Goal: Task Accomplishment & Management: Manage account settings

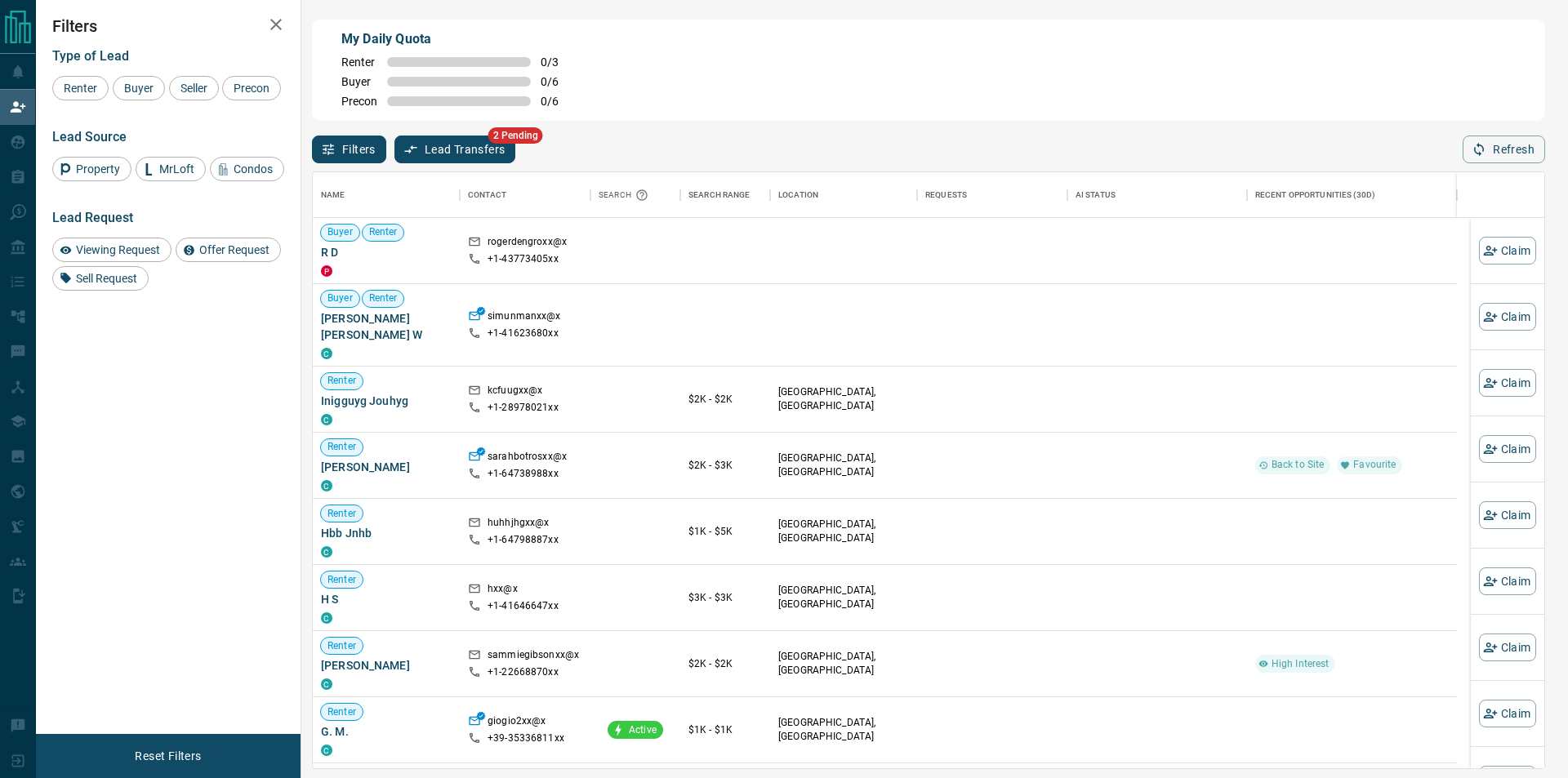
scroll to position [583, 1218]
click at [1483, 142] on button "Refresh" at bounding box center [1504, 149] width 83 height 28
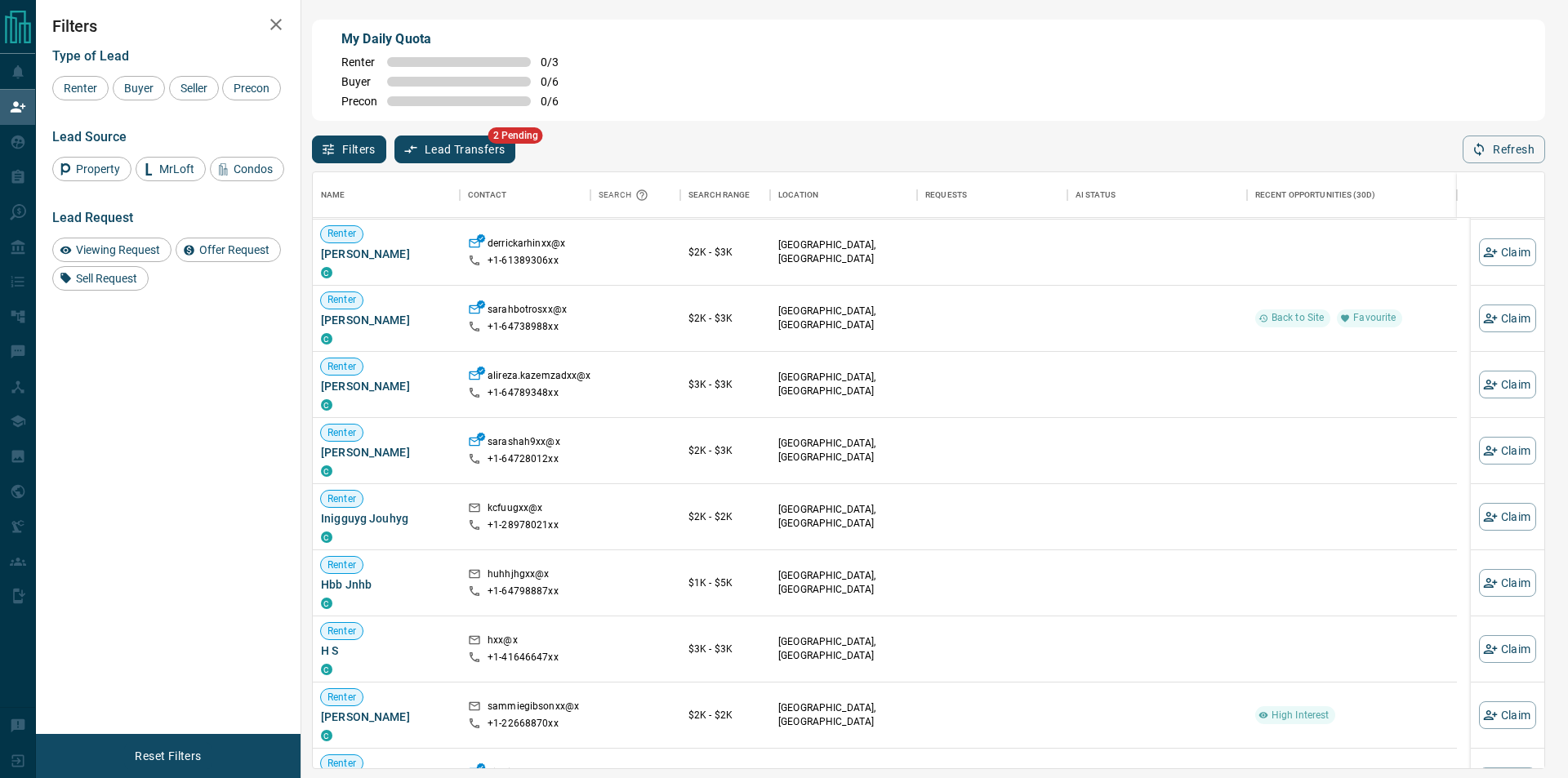
scroll to position [326, 0]
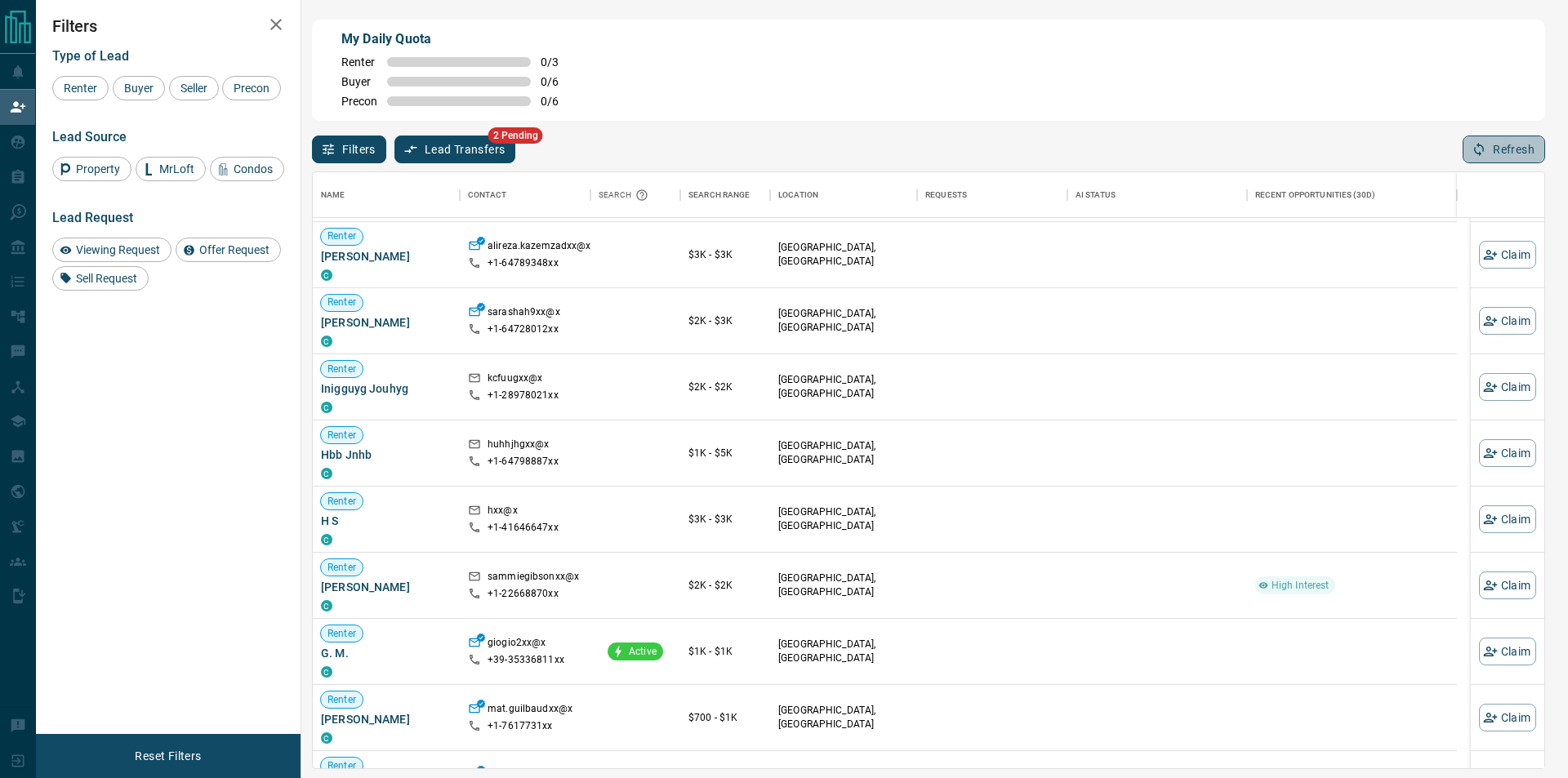
click at [1501, 152] on button "Refresh" at bounding box center [1504, 149] width 83 height 28
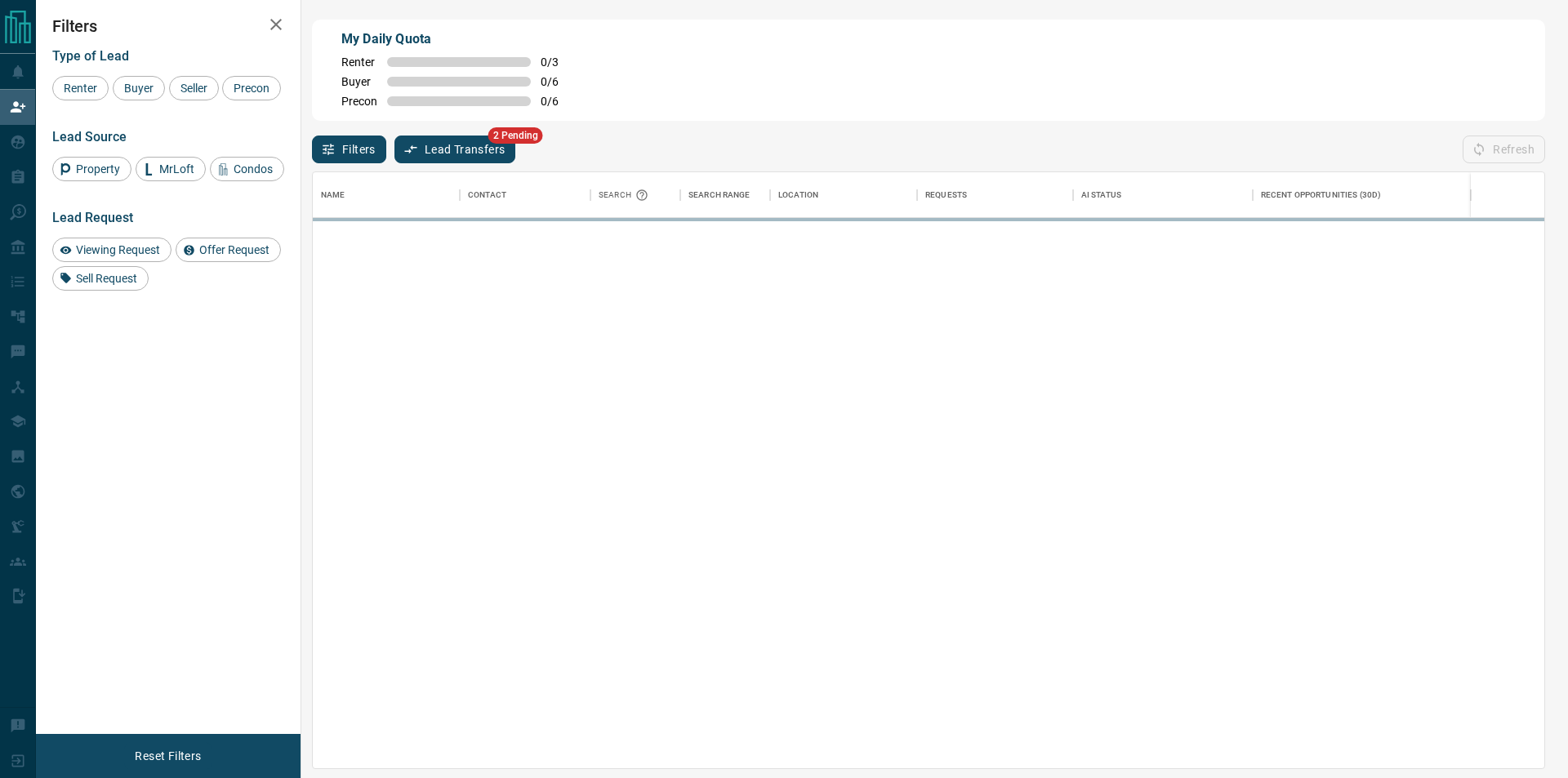
scroll to position [583, 1218]
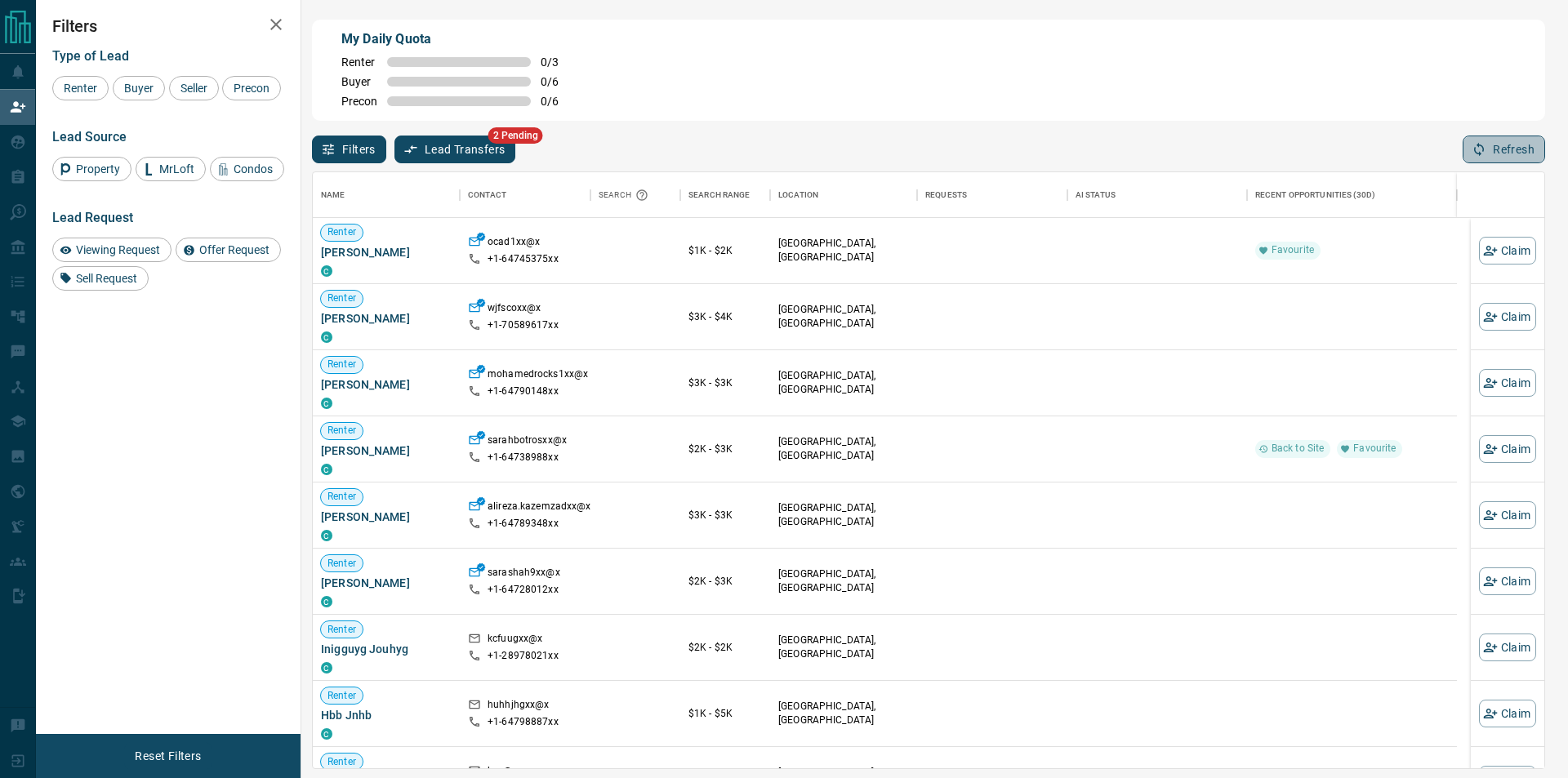
click at [1530, 164] on button "Refresh" at bounding box center [1504, 149] width 83 height 28
click at [1031, 270] on div at bounding box center [993, 250] width 134 height 65
click at [1167, 243] on div at bounding box center [1157, 250] width 164 height 65
click at [1515, 145] on button "Refresh" at bounding box center [1504, 149] width 83 height 28
click at [1492, 506] on button "Claim" at bounding box center [1508, 515] width 57 height 28
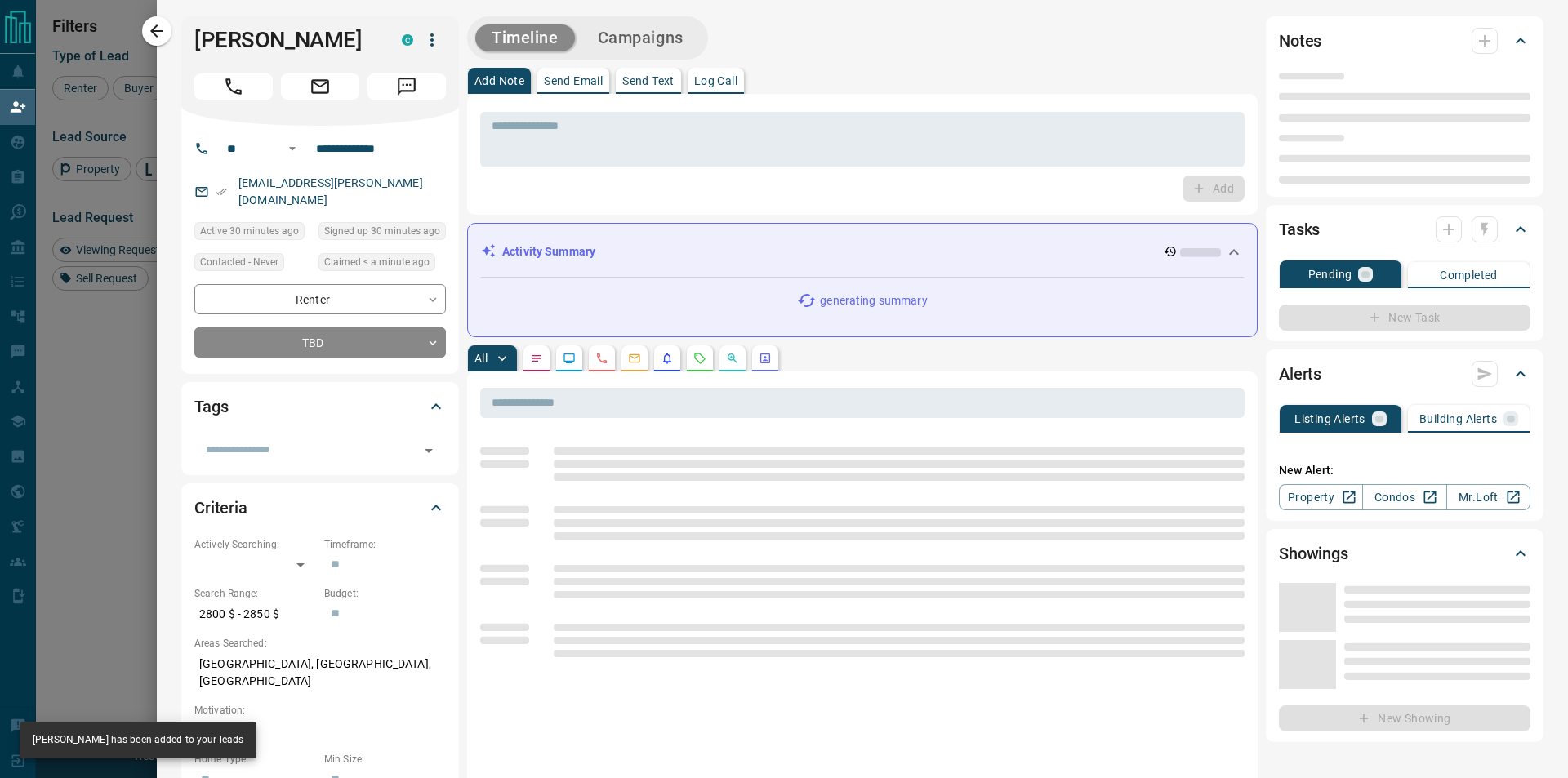
type input "**"
type input "**********"
type input "**"
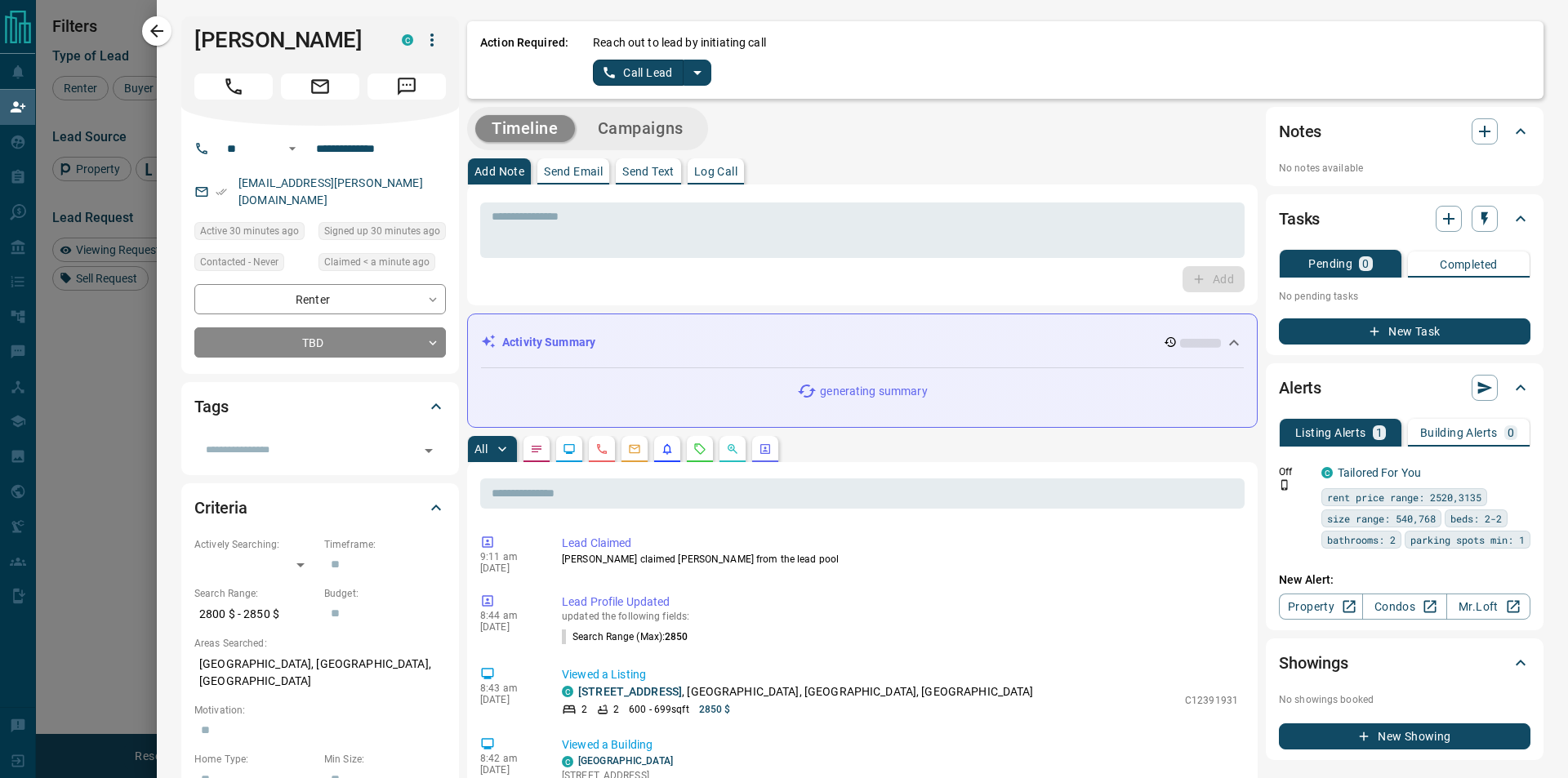
click at [699, 76] on icon "split button" at bounding box center [697, 72] width 20 height 20
click at [648, 135] on li "Log Manual Call" at bounding box center [651, 129] width 100 height 24
click at [625, 83] on button "Log Manual Call" at bounding box center [647, 72] width 108 height 26
click at [606, 83] on button "Yes" at bounding box center [610, 71] width 33 height 25
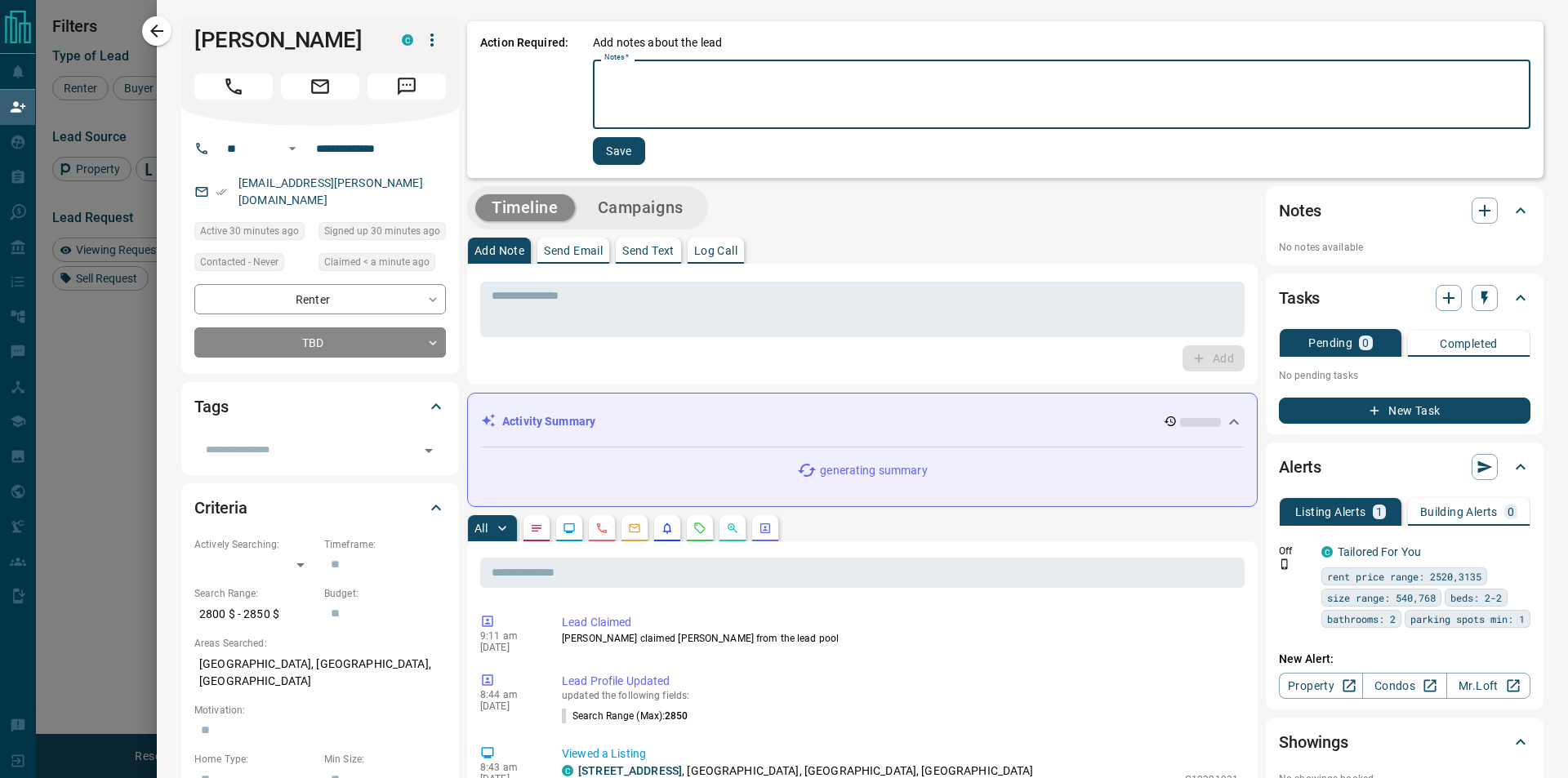
drag, startPoint x: 606, startPoint y: 87, endPoint x: 615, endPoint y: 95, distance: 12.0
click at [615, 95] on textarea "Notes   *" at bounding box center [1062, 95] width 915 height 56
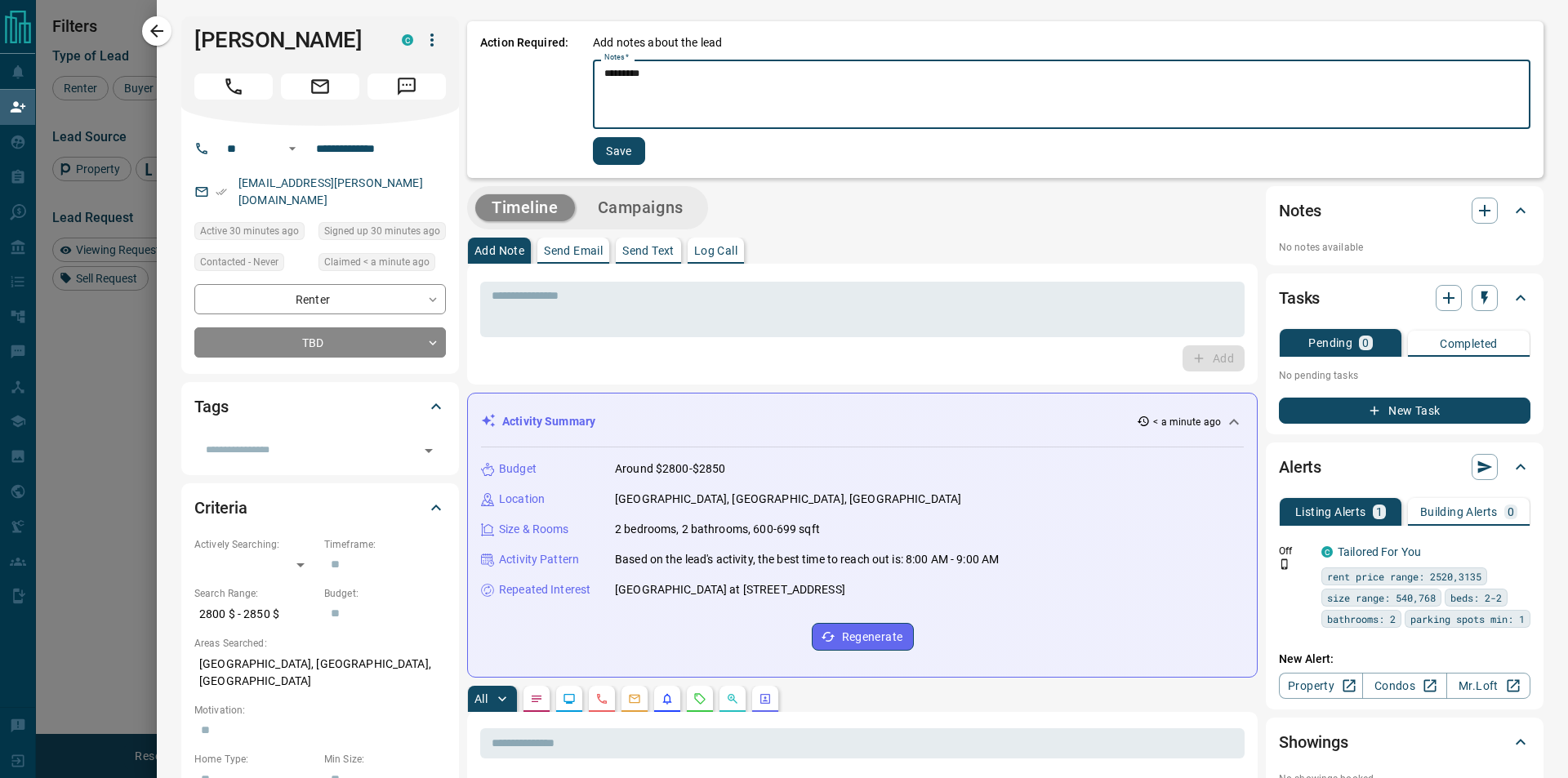
type textarea "*********"
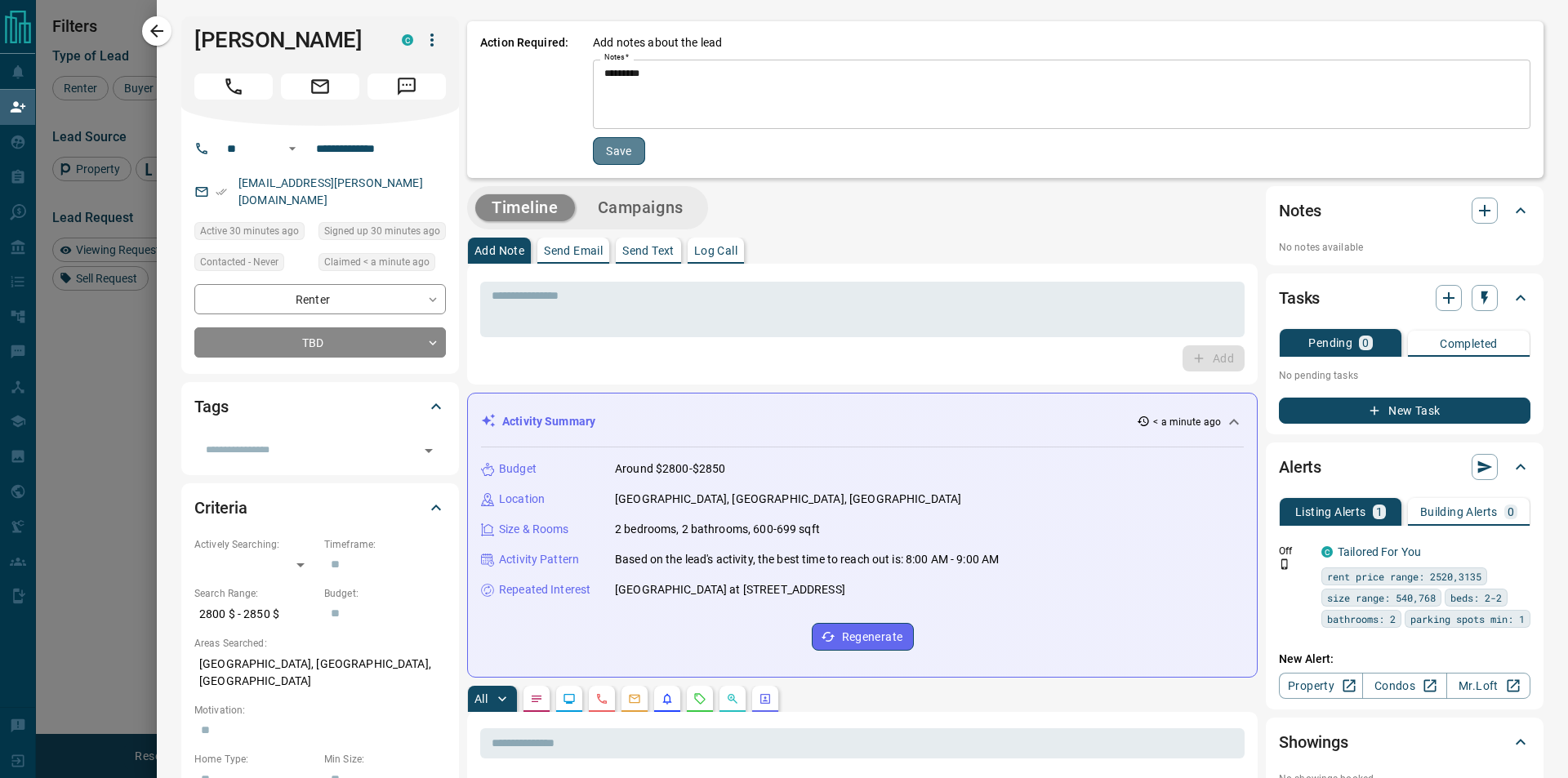
click at [624, 152] on button "Save" at bounding box center [619, 151] width 53 height 28
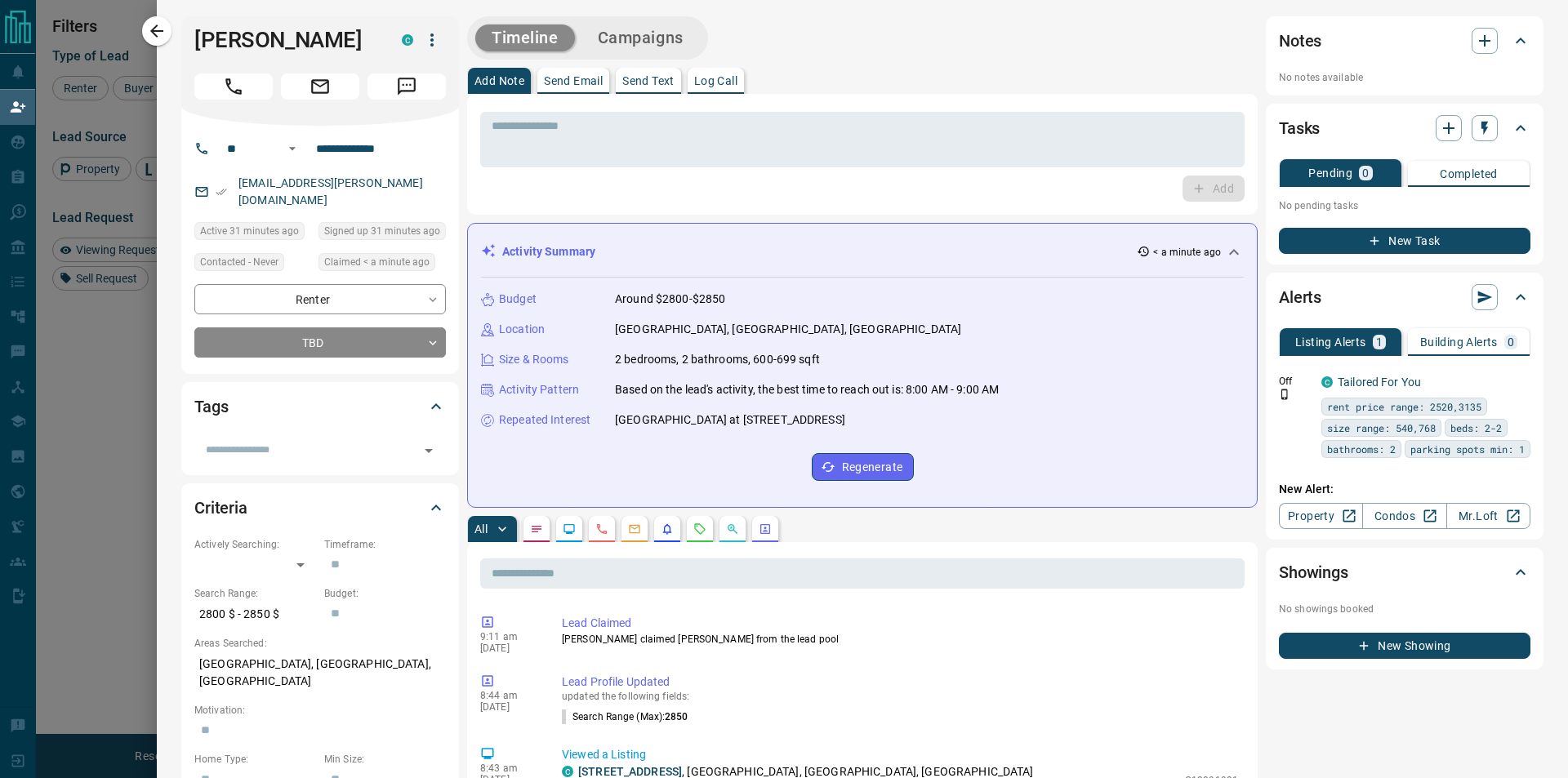
click at [939, 0] on html "Lead Transfers Claim Leads My Leads Tasks Opportunities Deals Campaigns Automat…" at bounding box center [784, 389] width 1568 height 778
click at [165, 34] on icon "button" at bounding box center [157, 31] width 20 height 20
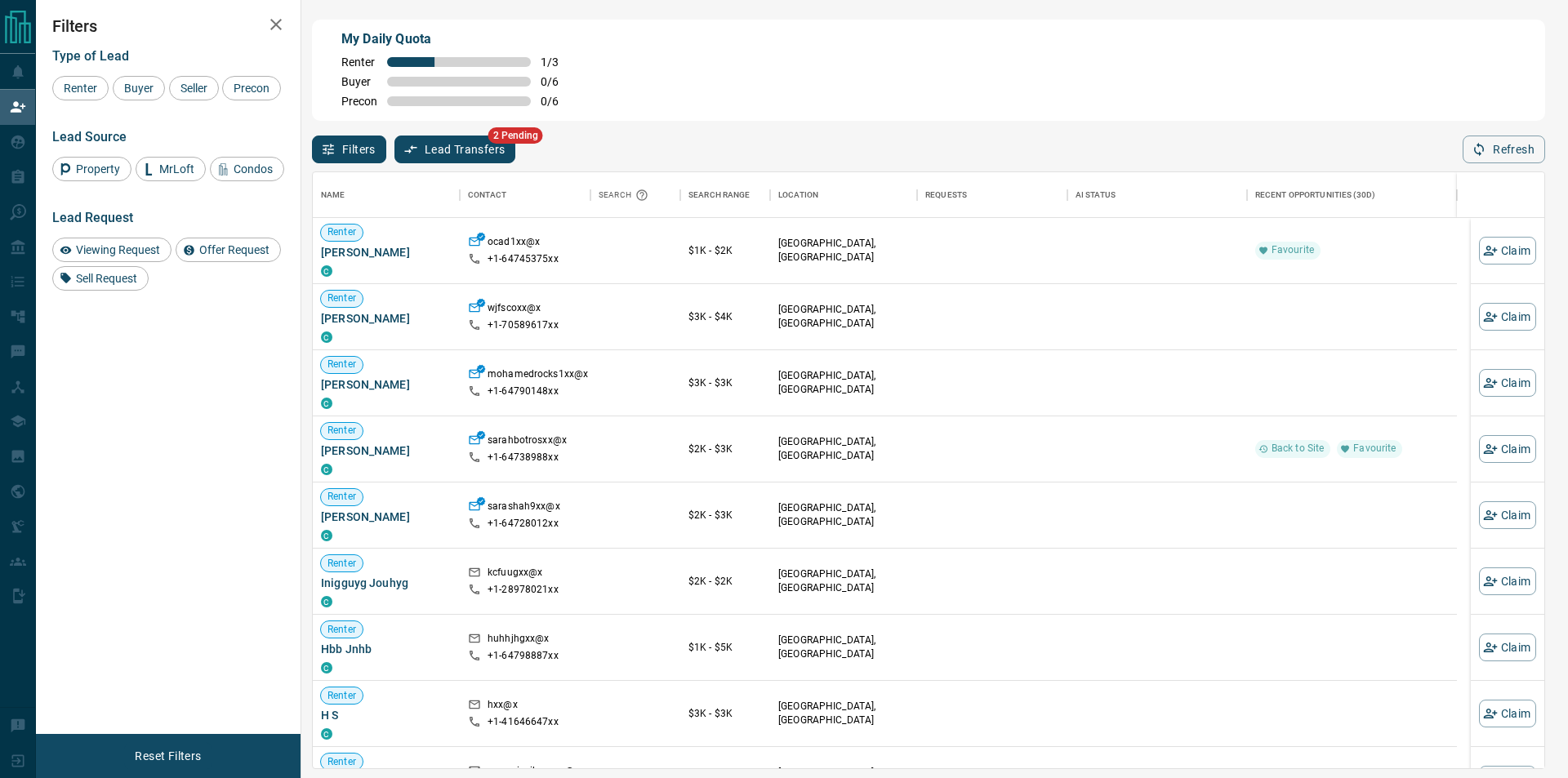
click at [254, 50] on div "Type of Lead" at bounding box center [168, 56] width 232 height 15
click at [1489, 153] on button "Refresh" at bounding box center [1504, 149] width 83 height 28
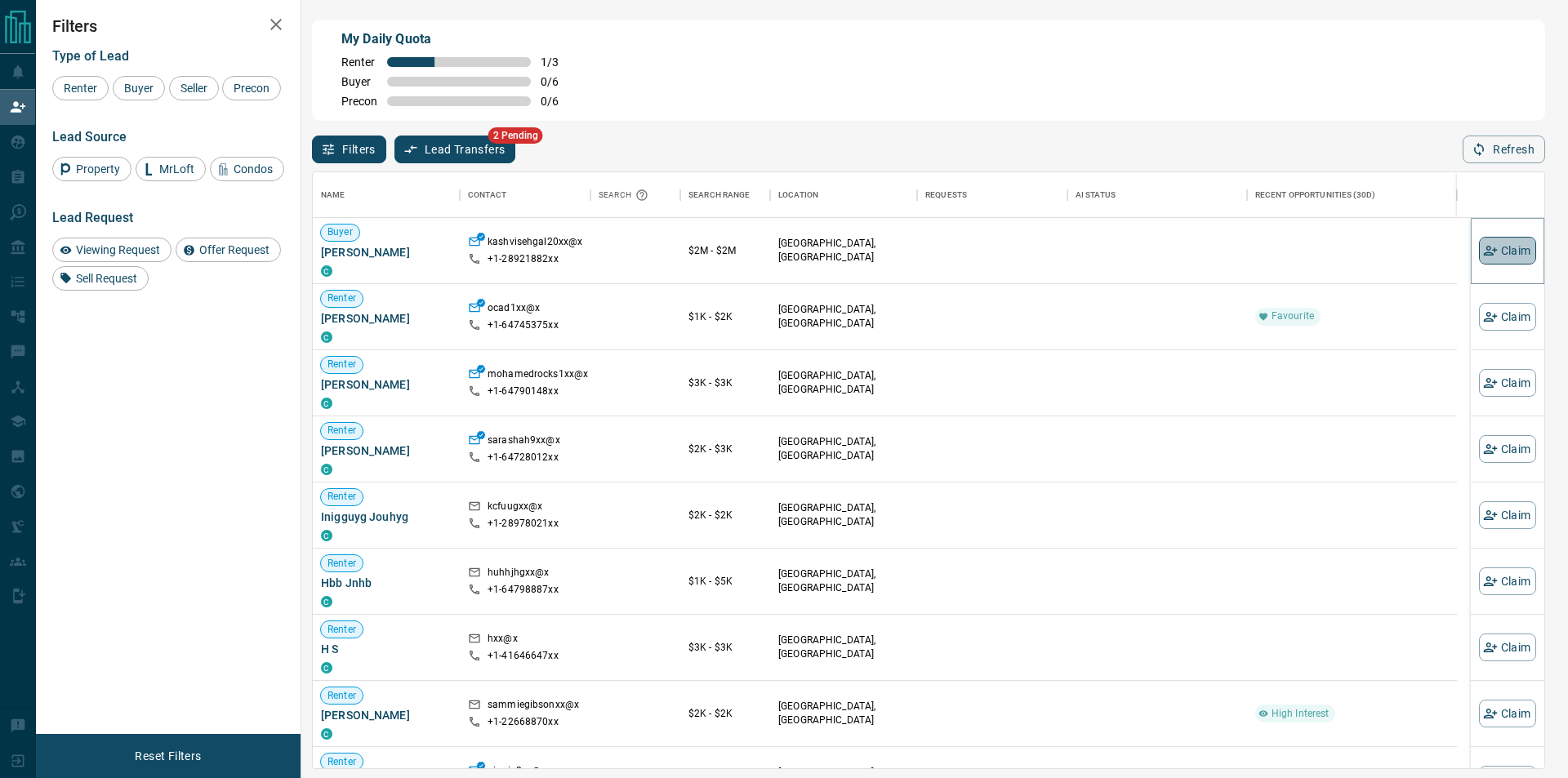
click at [1509, 250] on button "Claim" at bounding box center [1508, 250] width 57 height 28
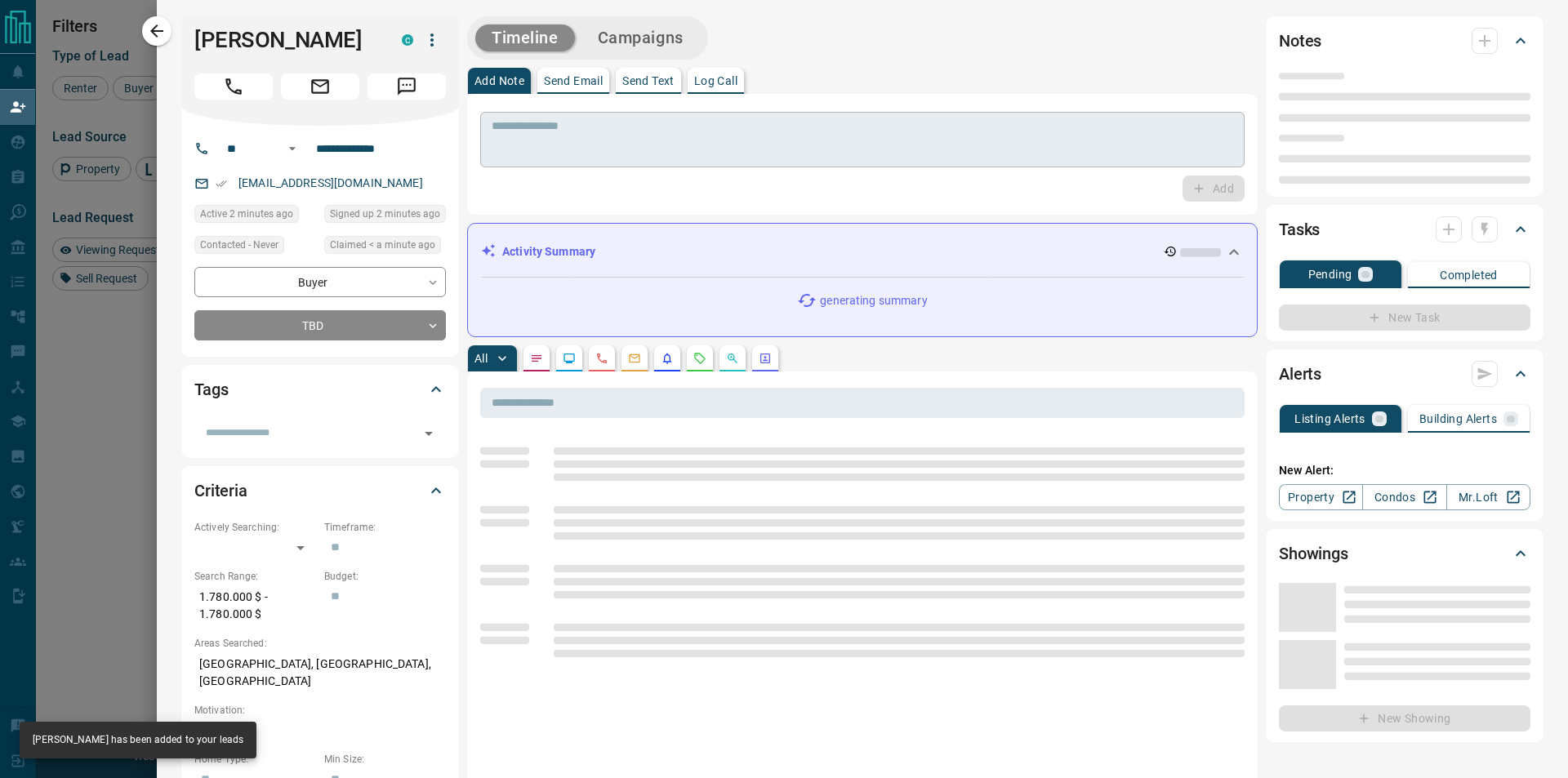
type input "**"
type input "**********"
type input "**"
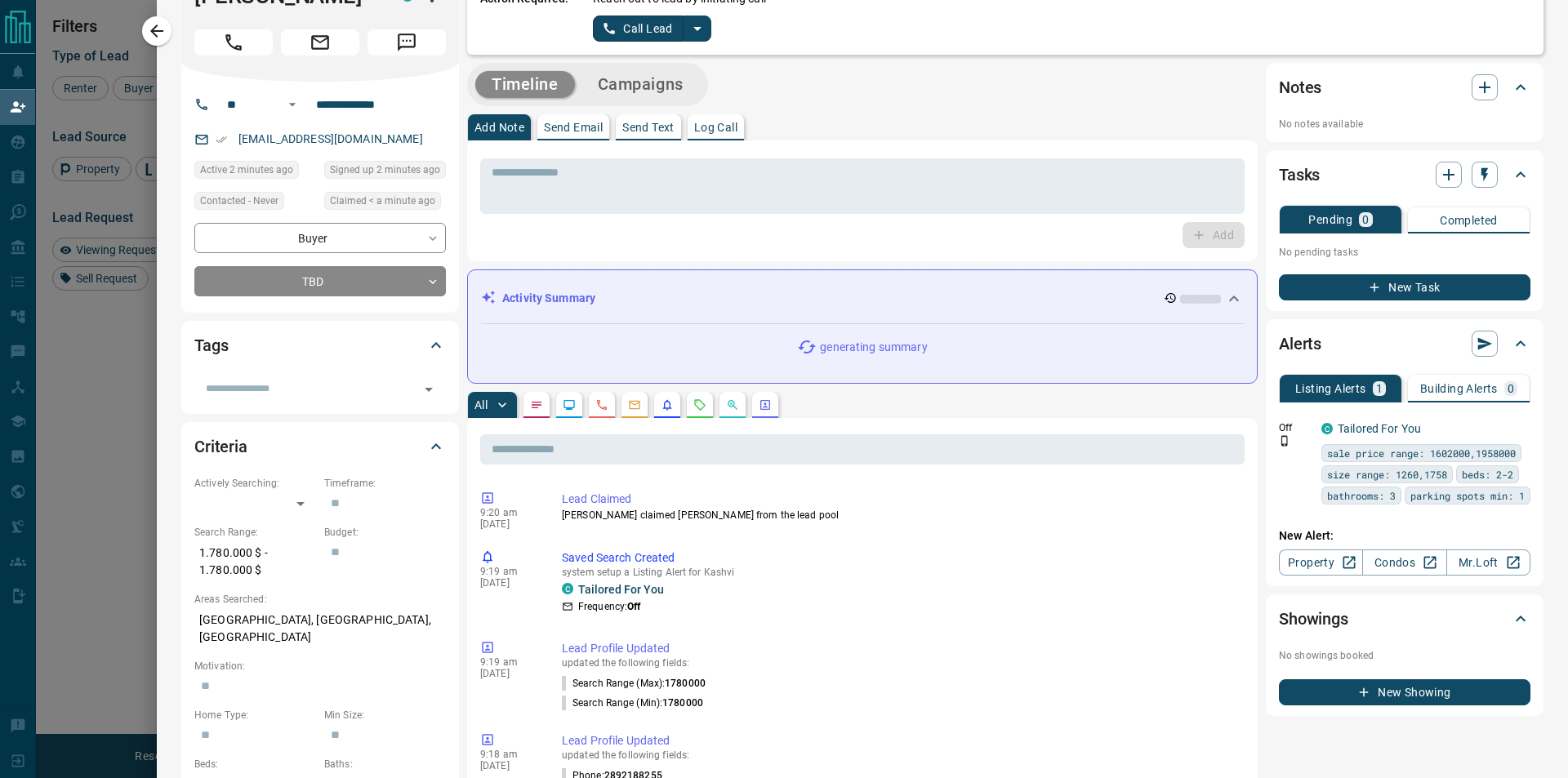
scroll to position [0, 0]
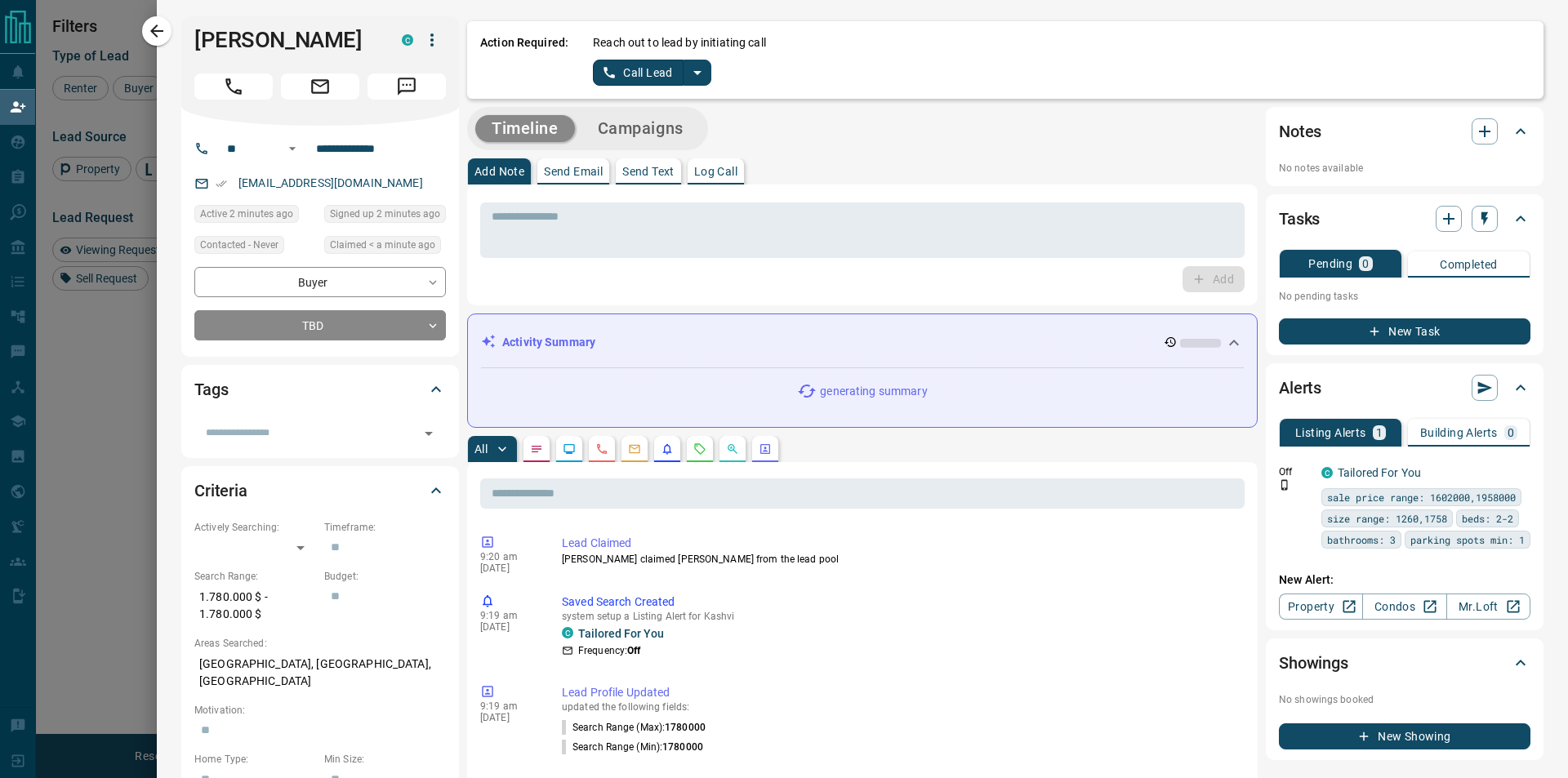
click at [699, 55] on div "Reach out to lead by initiating call Call Lead" at bounding box center [1062, 60] width 938 height 52
click at [698, 71] on icon "split button" at bounding box center [697, 72] width 20 height 20
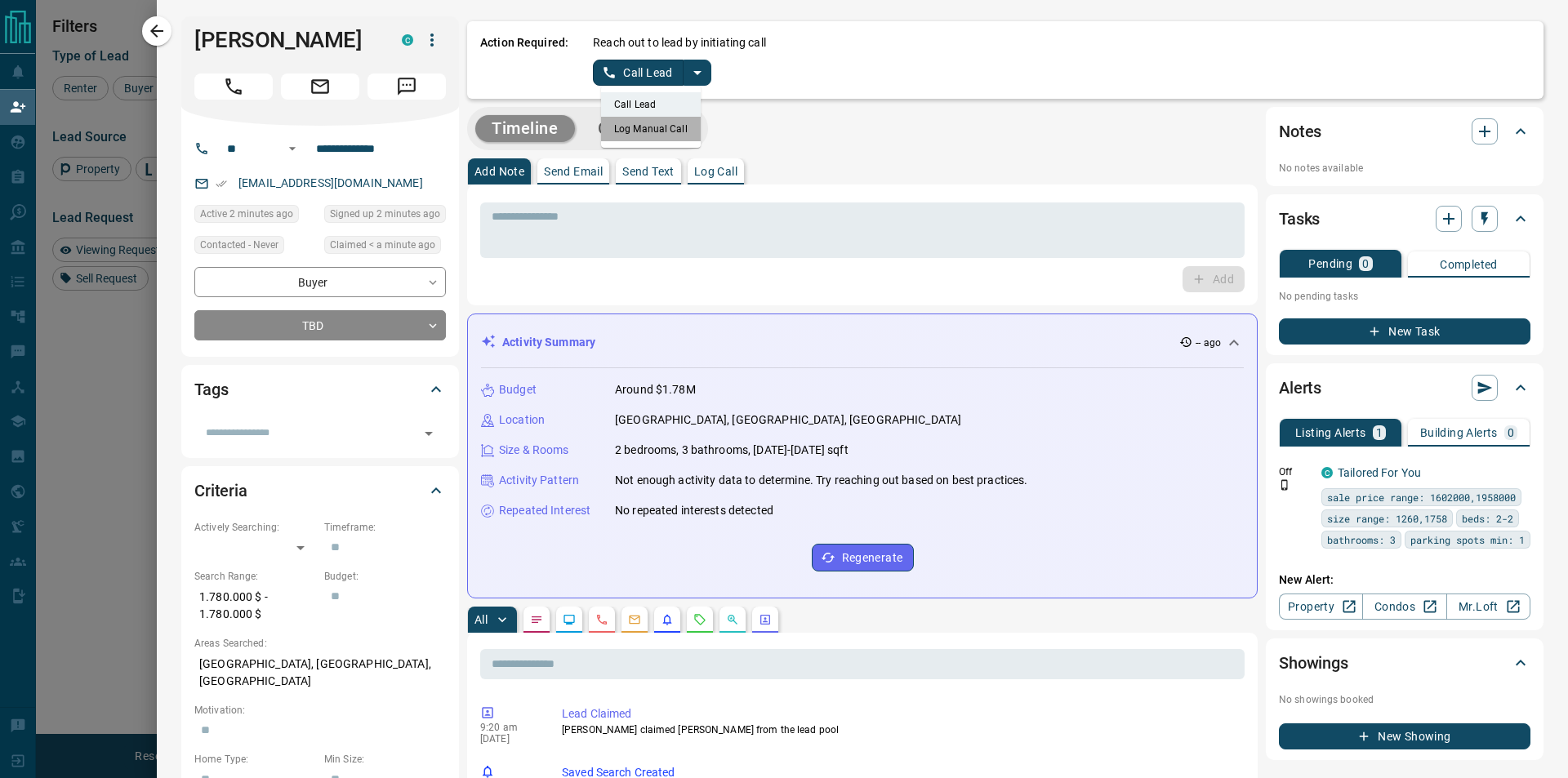
click at [680, 124] on li "Log Manual Call" at bounding box center [651, 129] width 100 height 24
click at [645, 65] on button "Log Manual Call" at bounding box center [647, 72] width 108 height 26
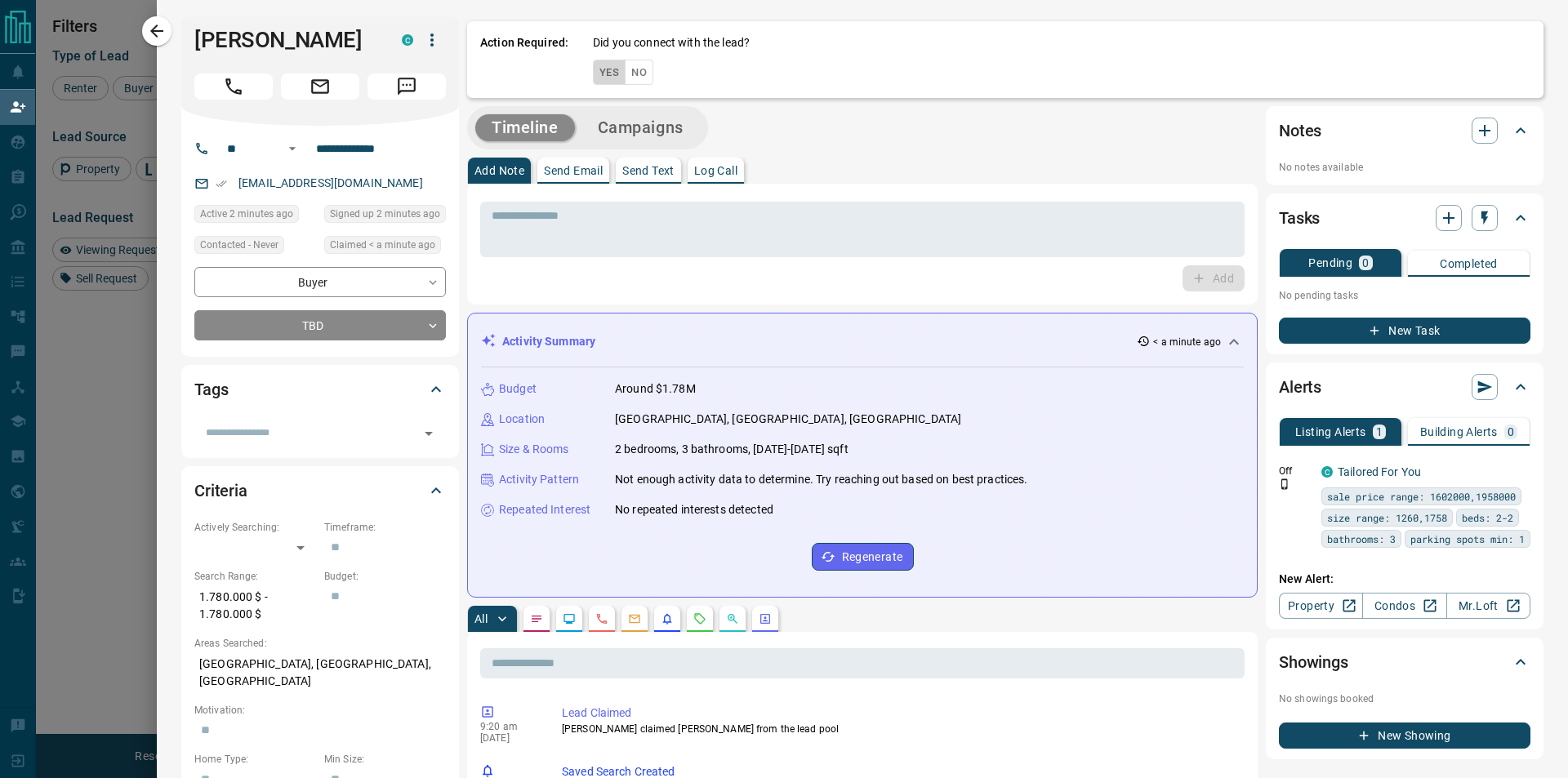
click at [605, 66] on button "Yes" at bounding box center [610, 71] width 33 height 25
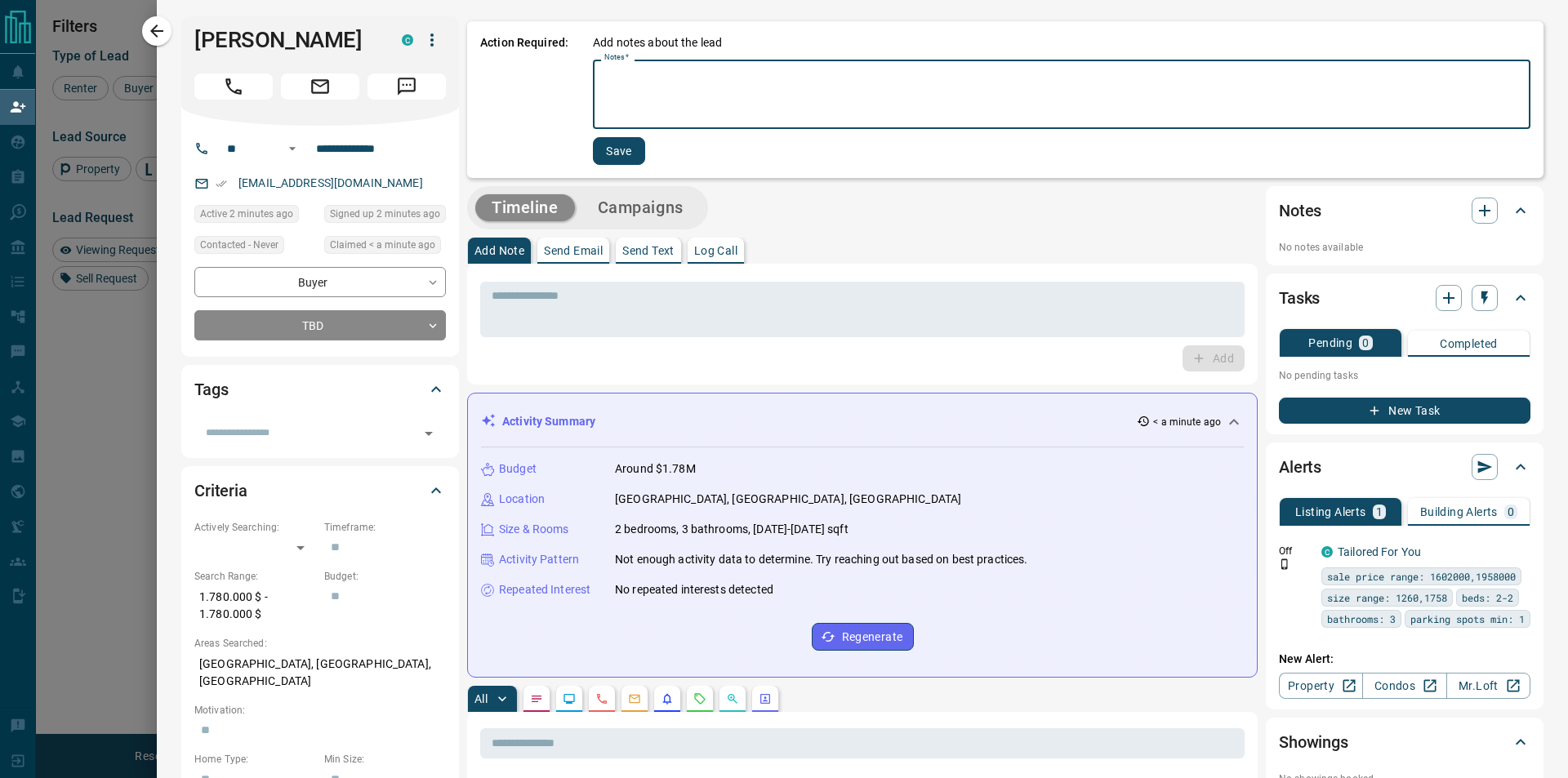
click at [633, 79] on textarea "Notes   *" at bounding box center [1062, 95] width 915 height 56
drag, startPoint x: 619, startPoint y: 75, endPoint x: 598, endPoint y: 72, distance: 21.2
click at [598, 72] on div "********* * Notes   *" at bounding box center [1062, 94] width 938 height 70
type textarea "*********"
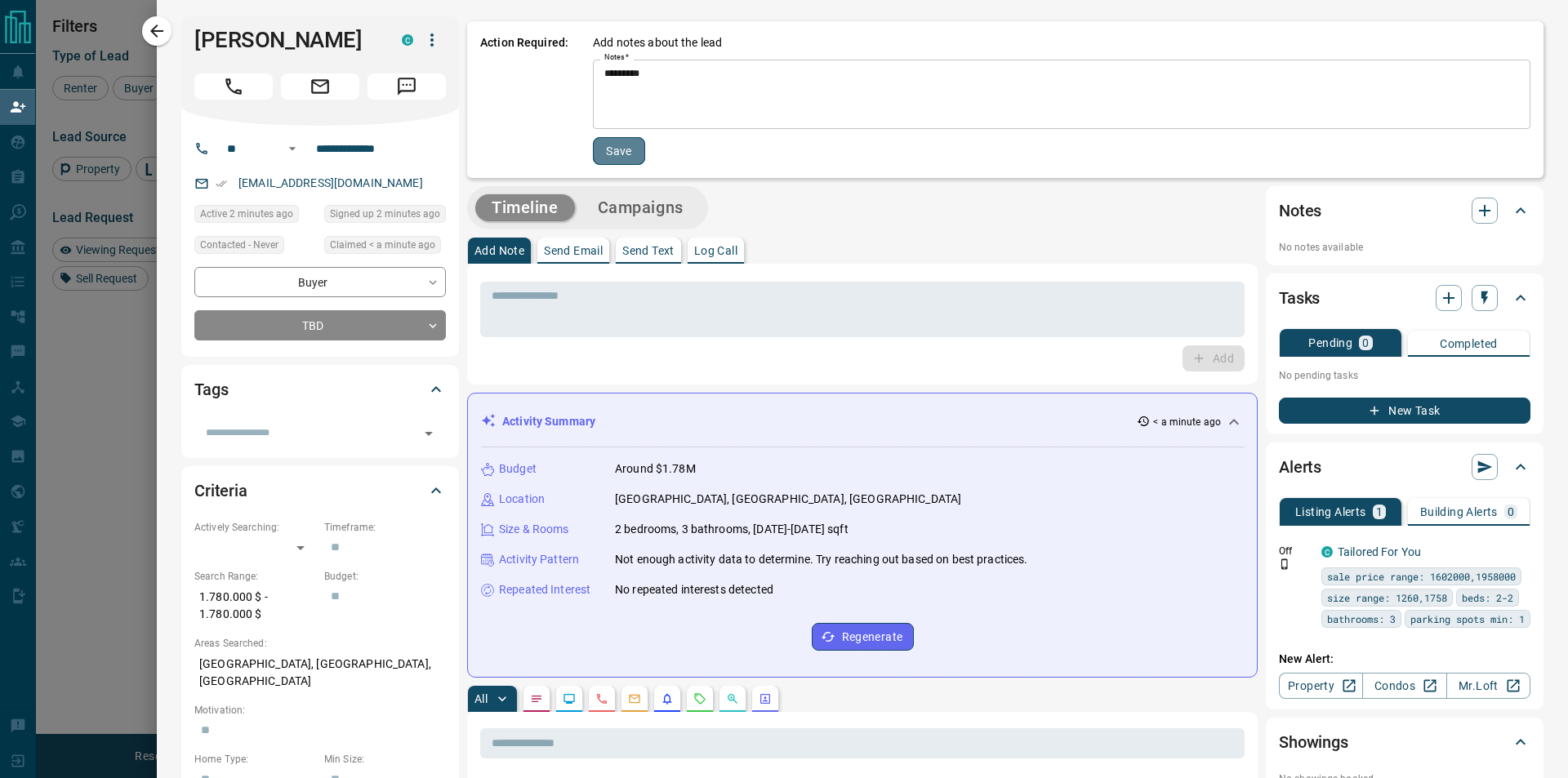
click at [623, 141] on button "Save" at bounding box center [619, 151] width 53 height 28
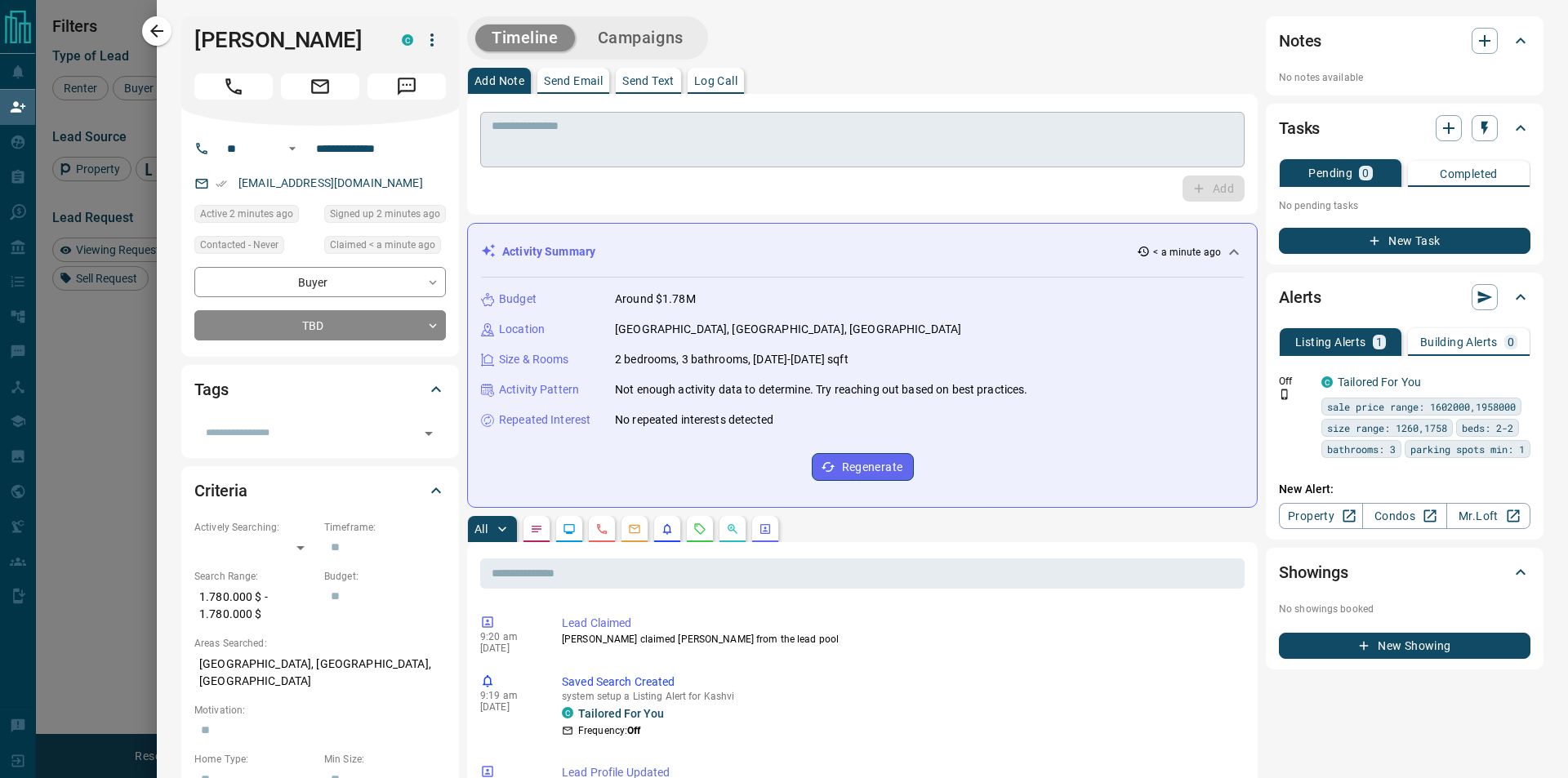
click at [594, 161] on div "* ​" at bounding box center [863, 139] width 765 height 56
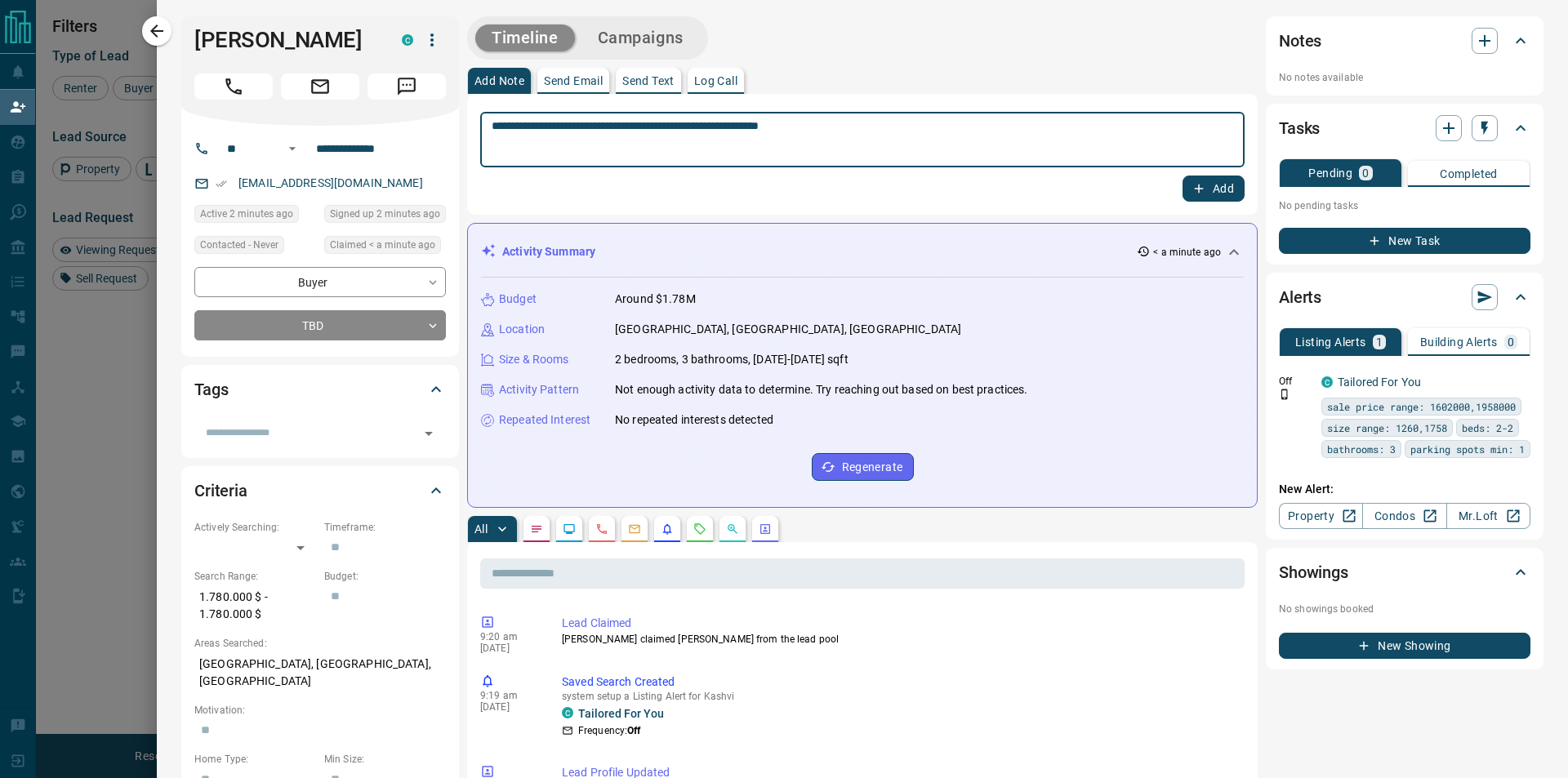
type textarea "**********"
click at [1222, 194] on button "Add" at bounding box center [1214, 188] width 62 height 26
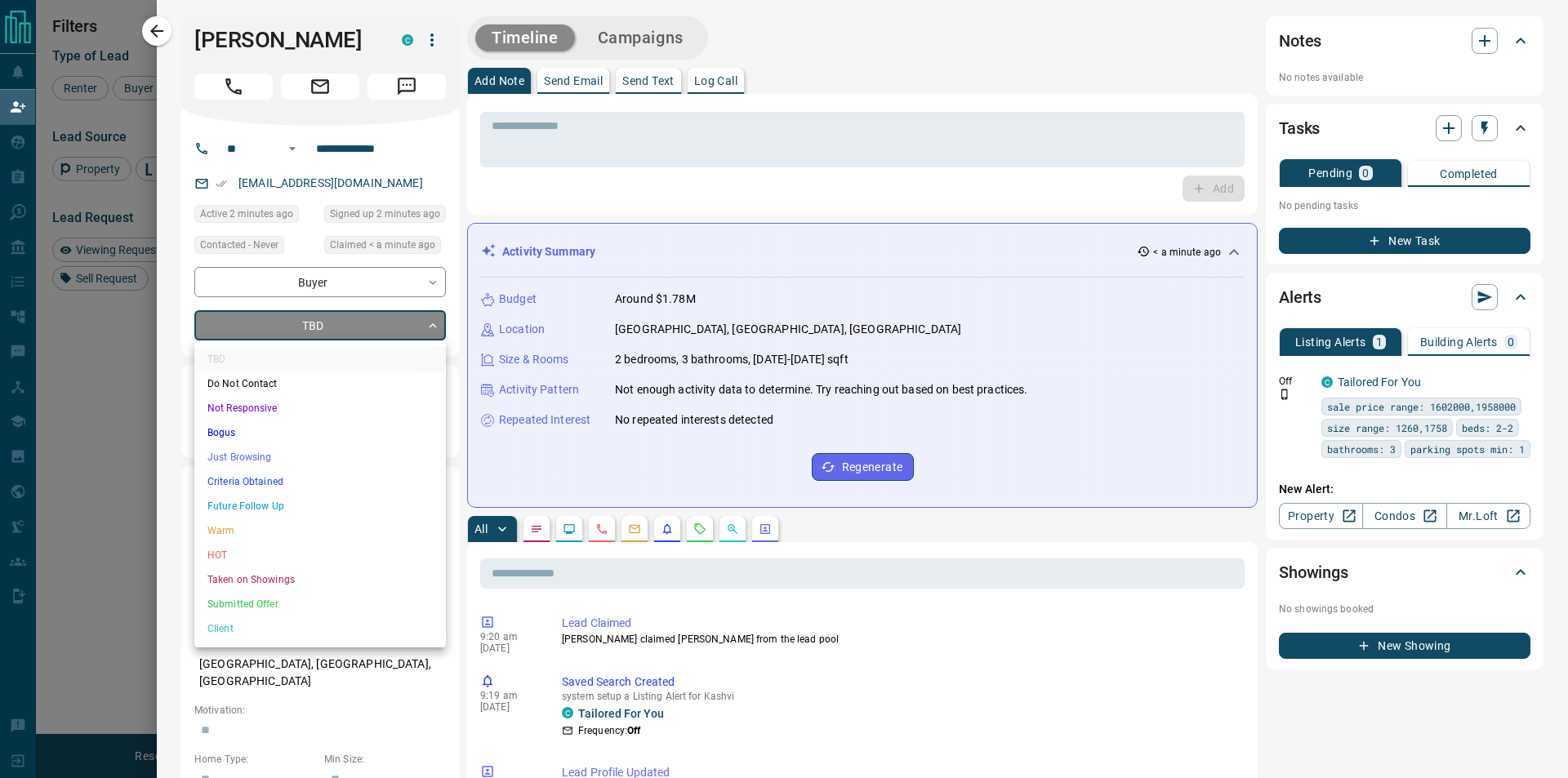
click at [380, 327] on body "Lead Transfers Claim Leads My Leads Tasks Opportunities Deals Campaigns Automat…" at bounding box center [784, 327] width 1568 height 655
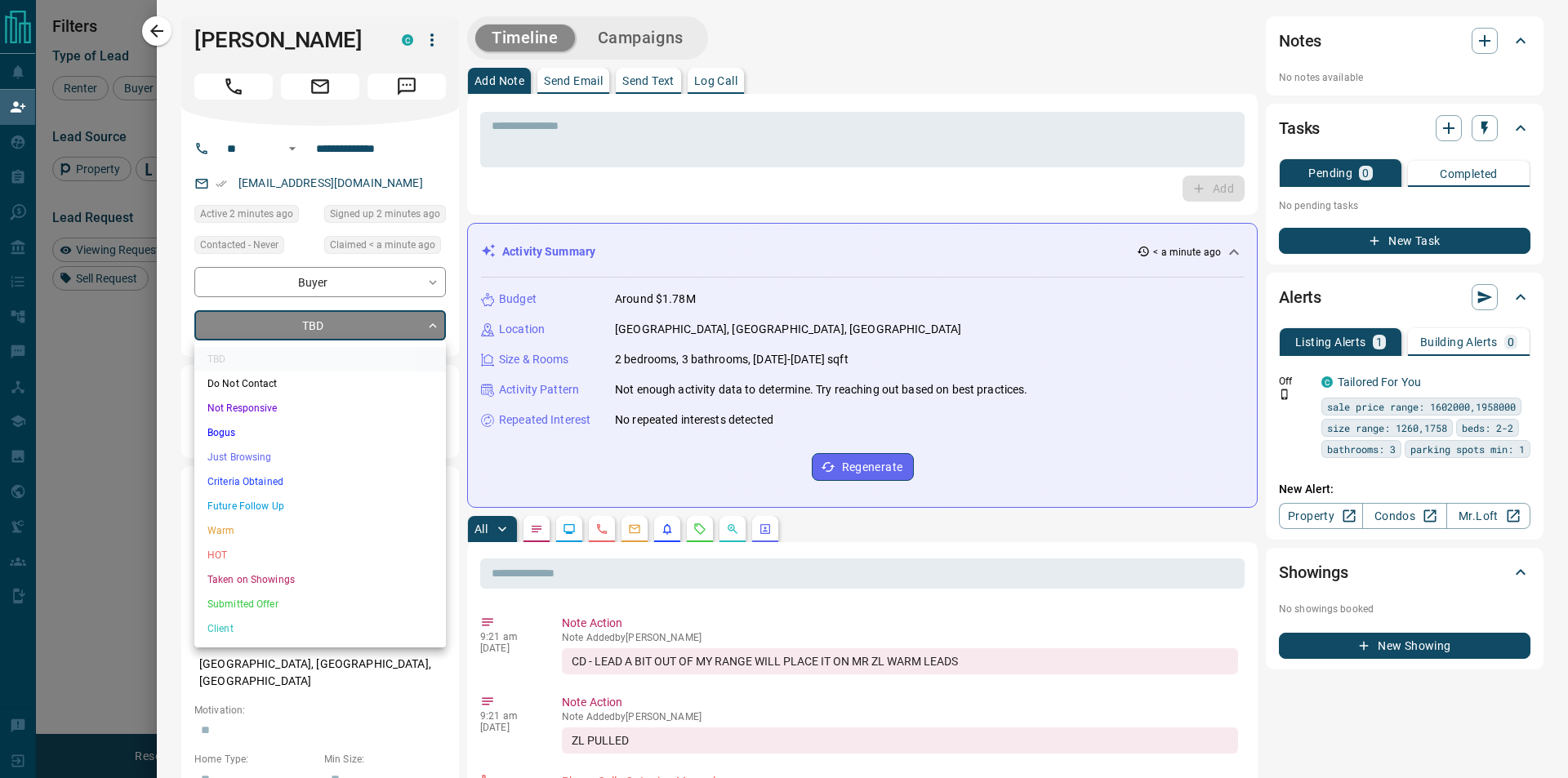
drag, startPoint x: 304, startPoint y: 515, endPoint x: 307, endPoint y: 530, distance: 15.3
click at [307, 530] on ul "TBD Do Not Contact Not Responsive Bogus Just Browsing Criteria Obtained Future …" at bounding box center [320, 494] width 251 height 307
click at [307, 530] on li "Warm" at bounding box center [320, 530] width 251 height 24
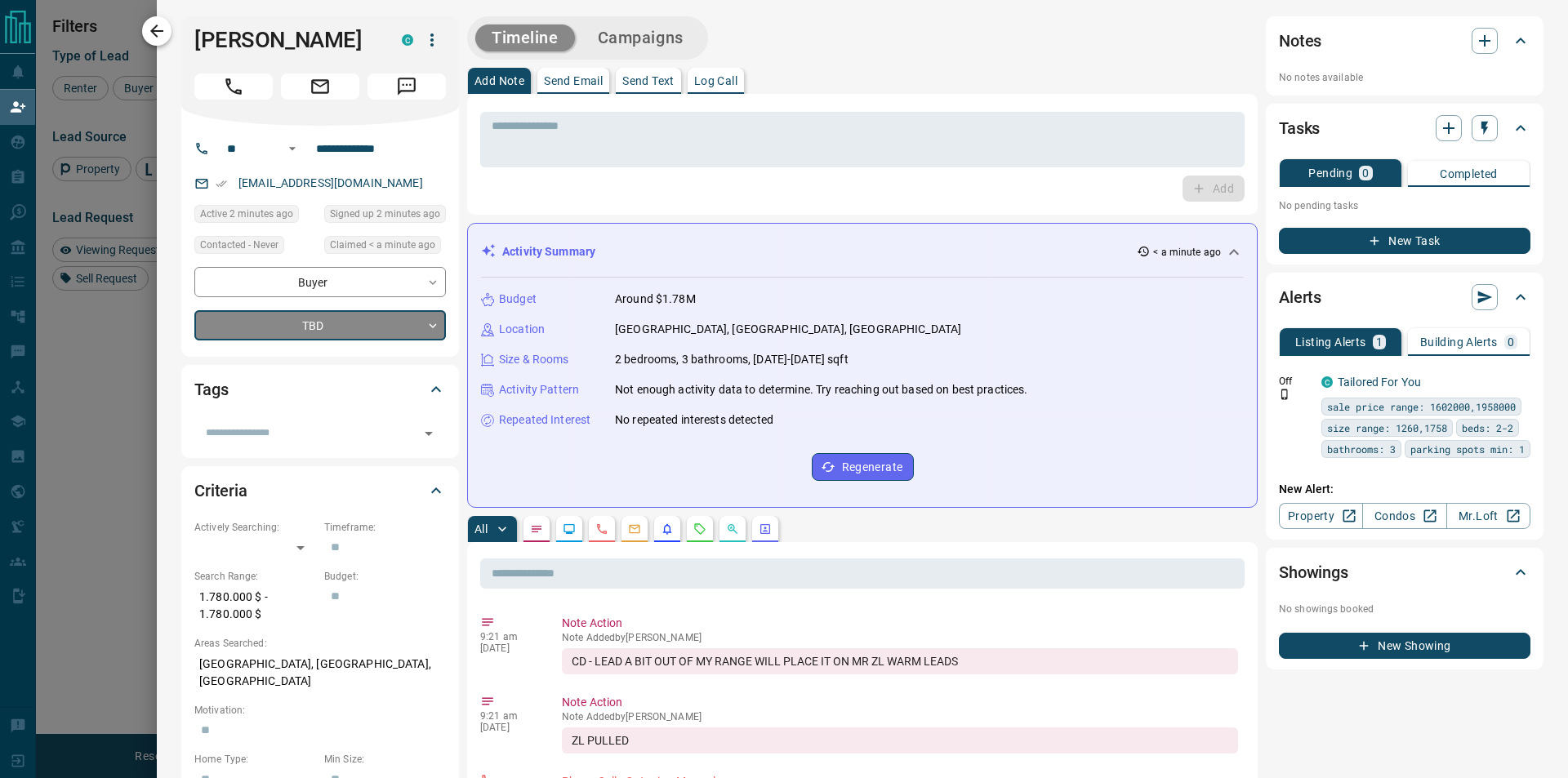
type input "*"
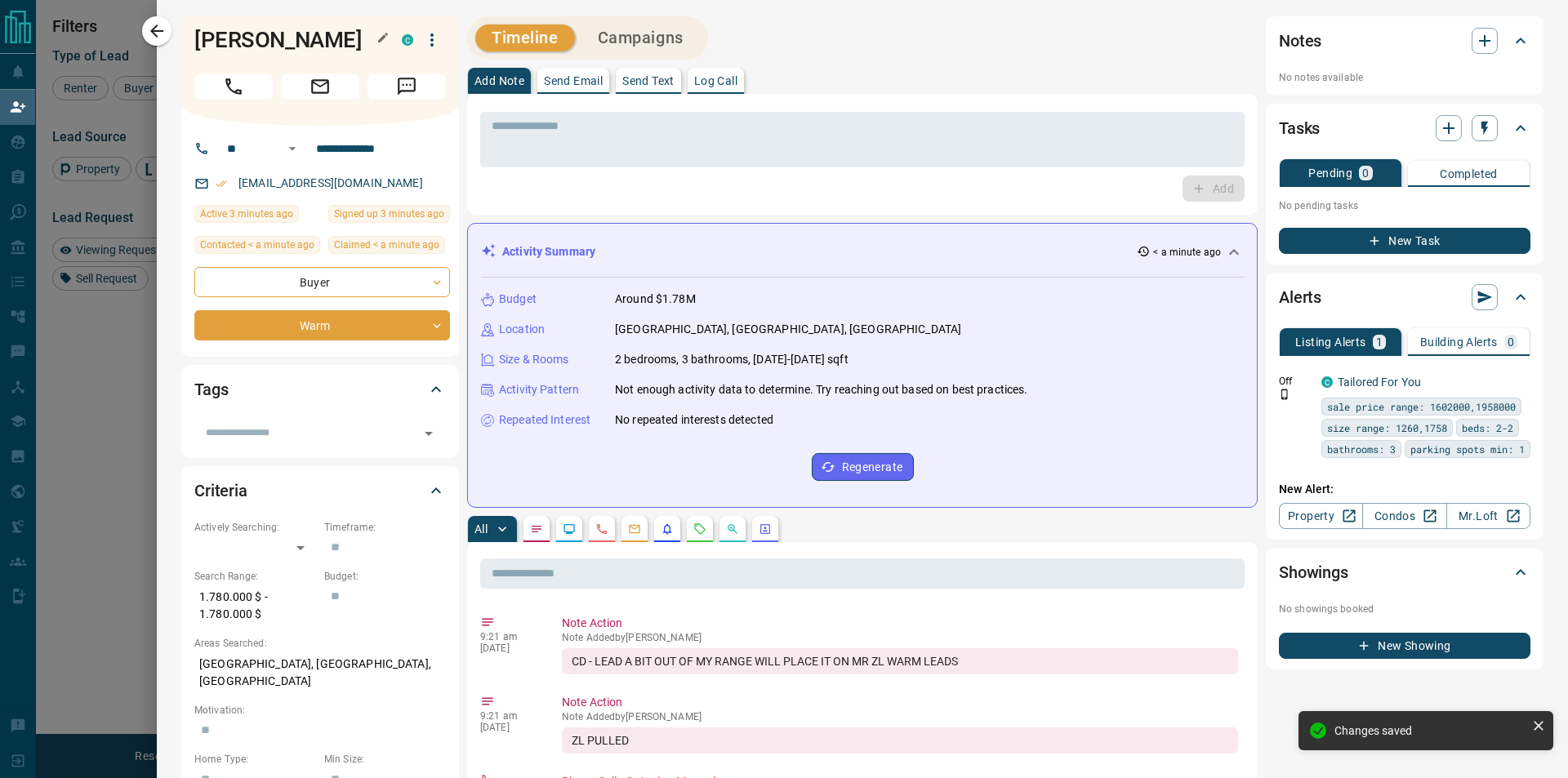
click at [152, 33] on icon "button" at bounding box center [157, 31] width 20 height 20
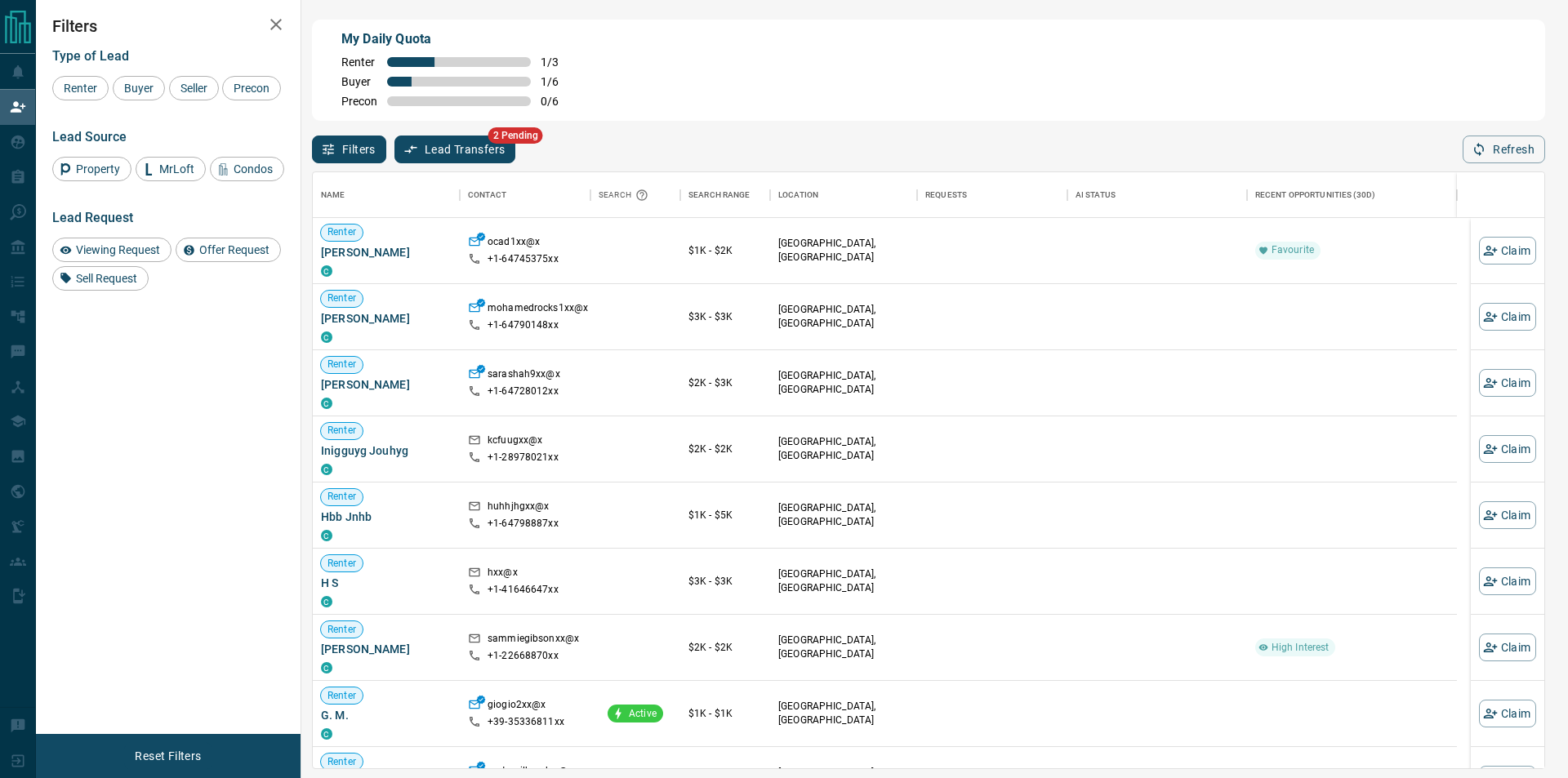
click at [1521, 135] on div "Filters Lead Transfers 2 Pending Refresh" at bounding box center [928, 141] width 1234 height 42
click at [1518, 148] on button "Refresh" at bounding box center [1504, 149] width 83 height 28
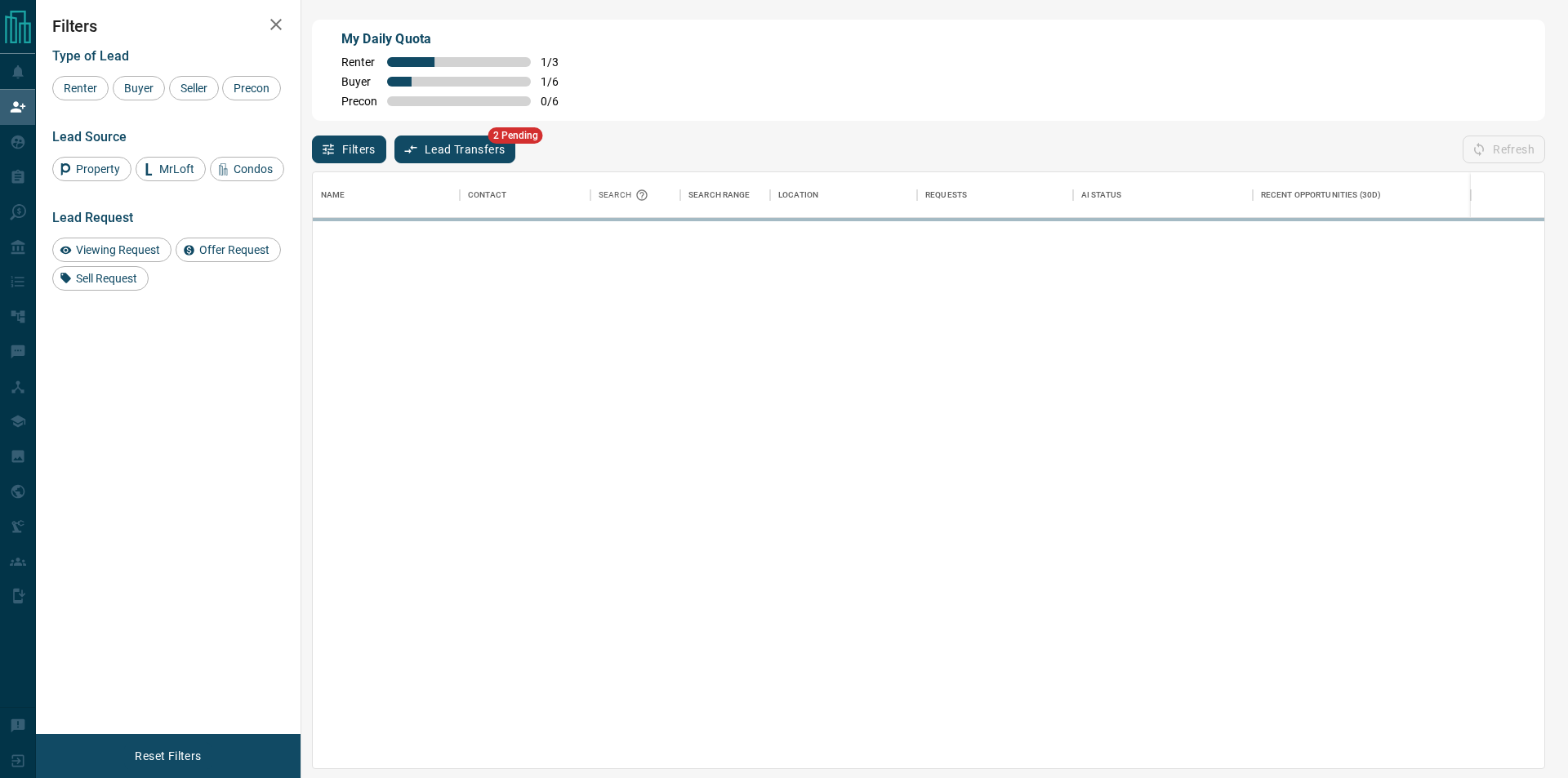
scroll to position [583, 1218]
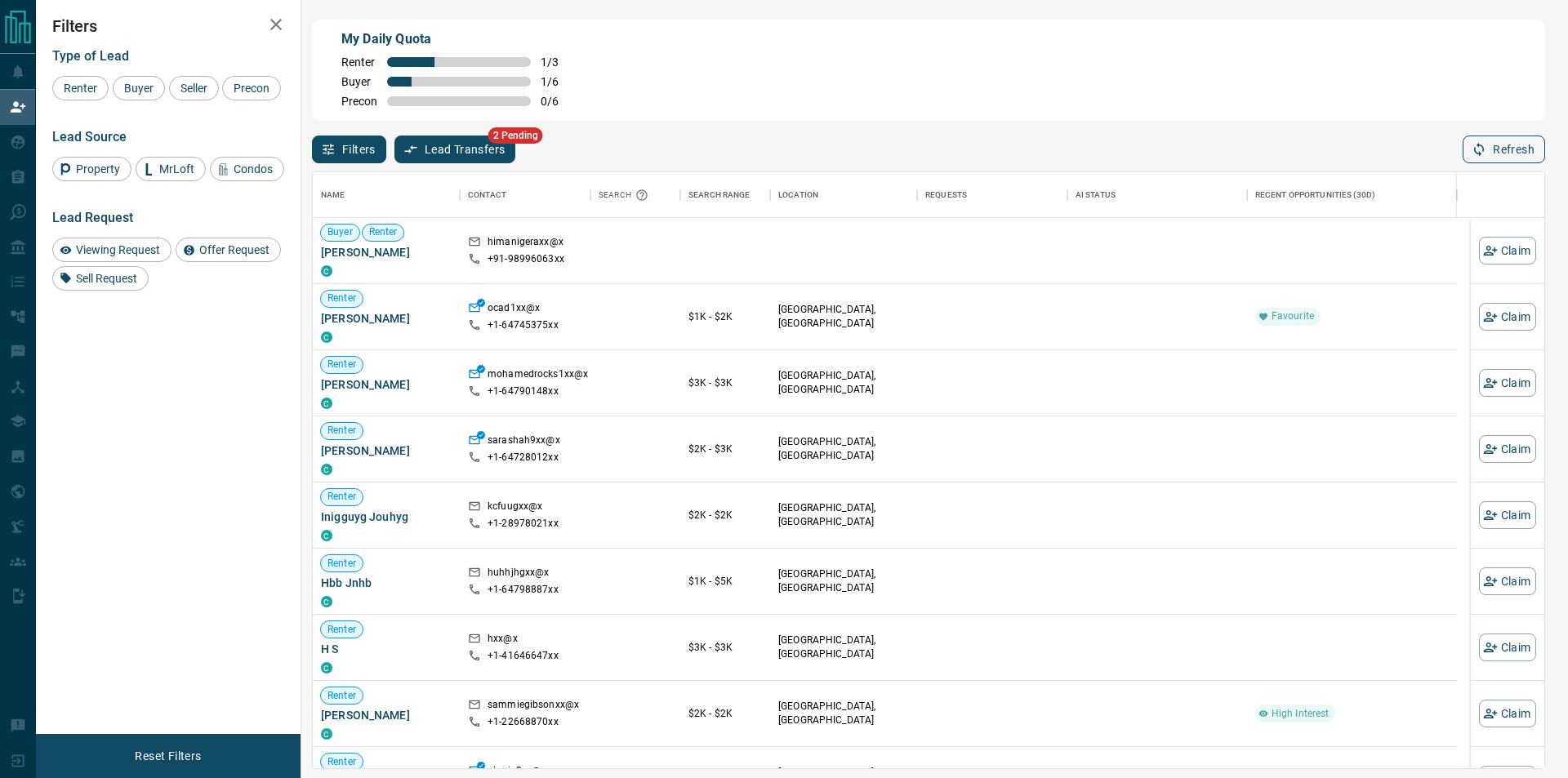
click at [1521, 148] on button "Refresh" at bounding box center [1504, 149] width 83 height 28
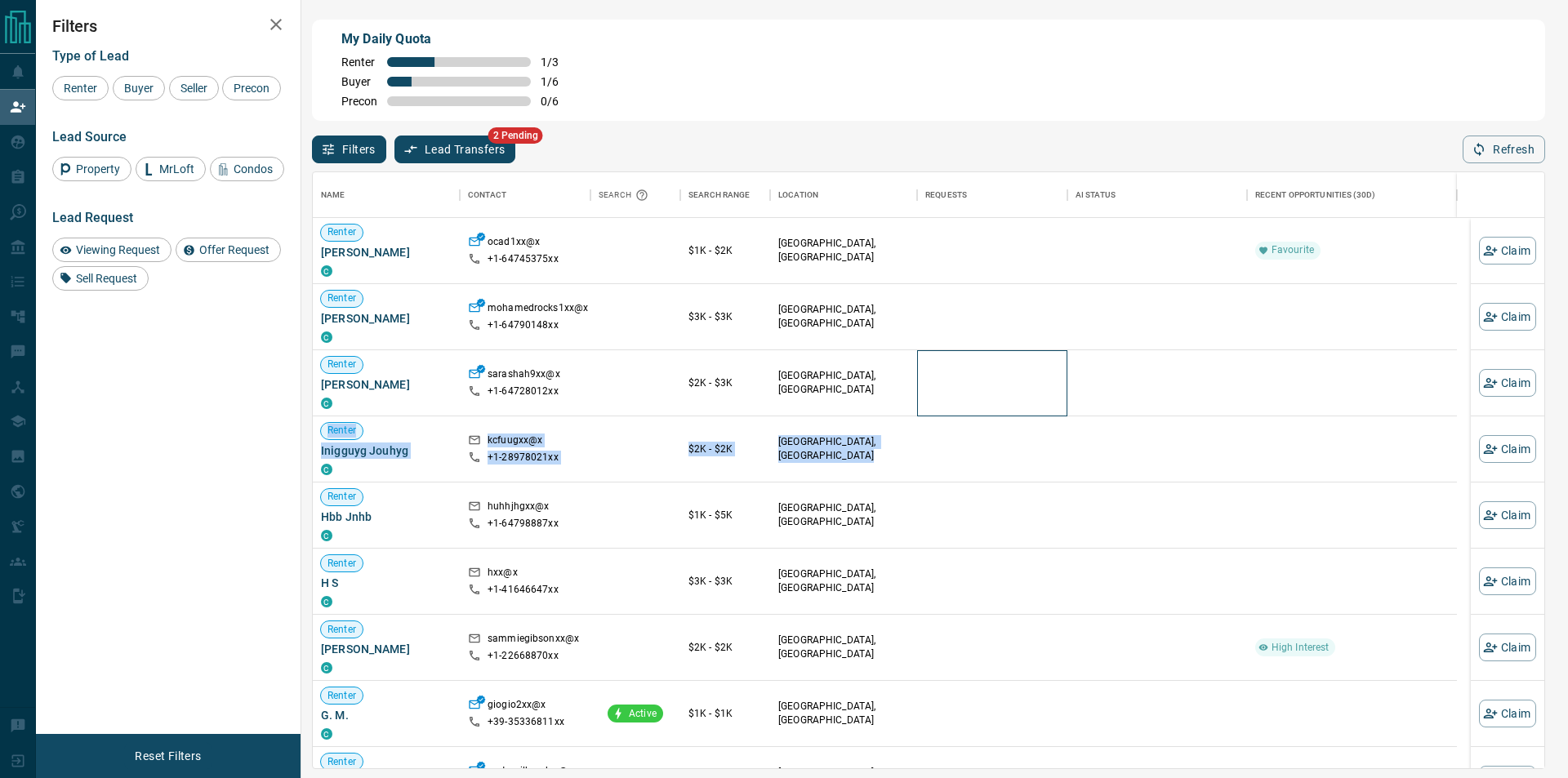
drag, startPoint x: 1005, startPoint y: 426, endPoint x: 862, endPoint y: 660, distance: 274.2
click at [987, 460] on div "Renter [PERSON_NAME] C ocad1xx@x +1- 64745375xx $1K - $2K [GEOGRAPHIC_DATA], Do…" at bounding box center [884, 614] width 1144 height 793
click at [1480, 144] on button "Refresh" at bounding box center [1504, 149] width 83 height 28
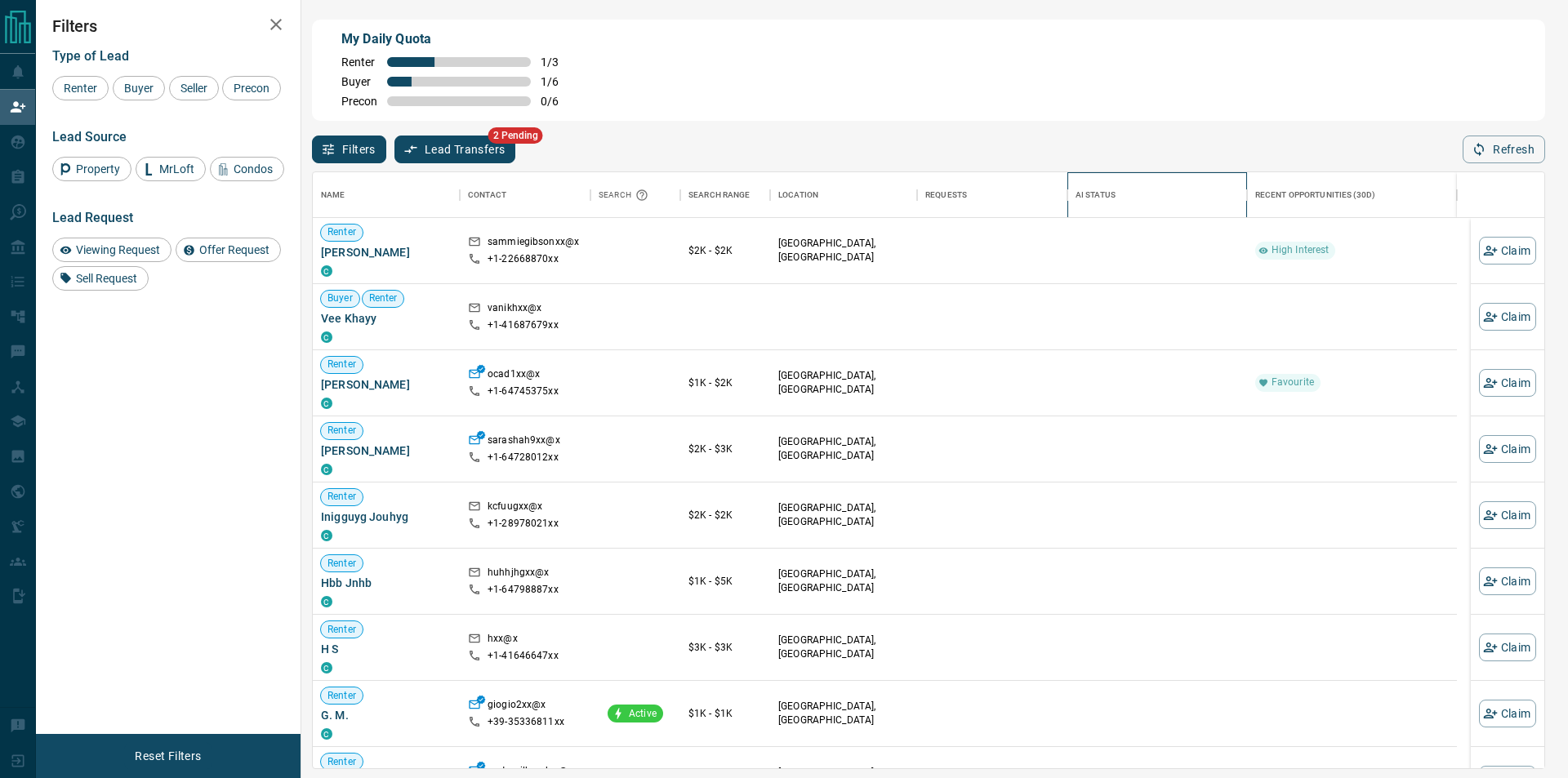
click at [1247, 207] on div "AI Status" at bounding box center [1247, 194] width 20 height 46
click at [1504, 134] on div "Filters Lead Transfers 2 Pending Refresh" at bounding box center [928, 141] width 1234 height 42
click at [1507, 152] on button "Refresh" at bounding box center [1504, 149] width 83 height 28
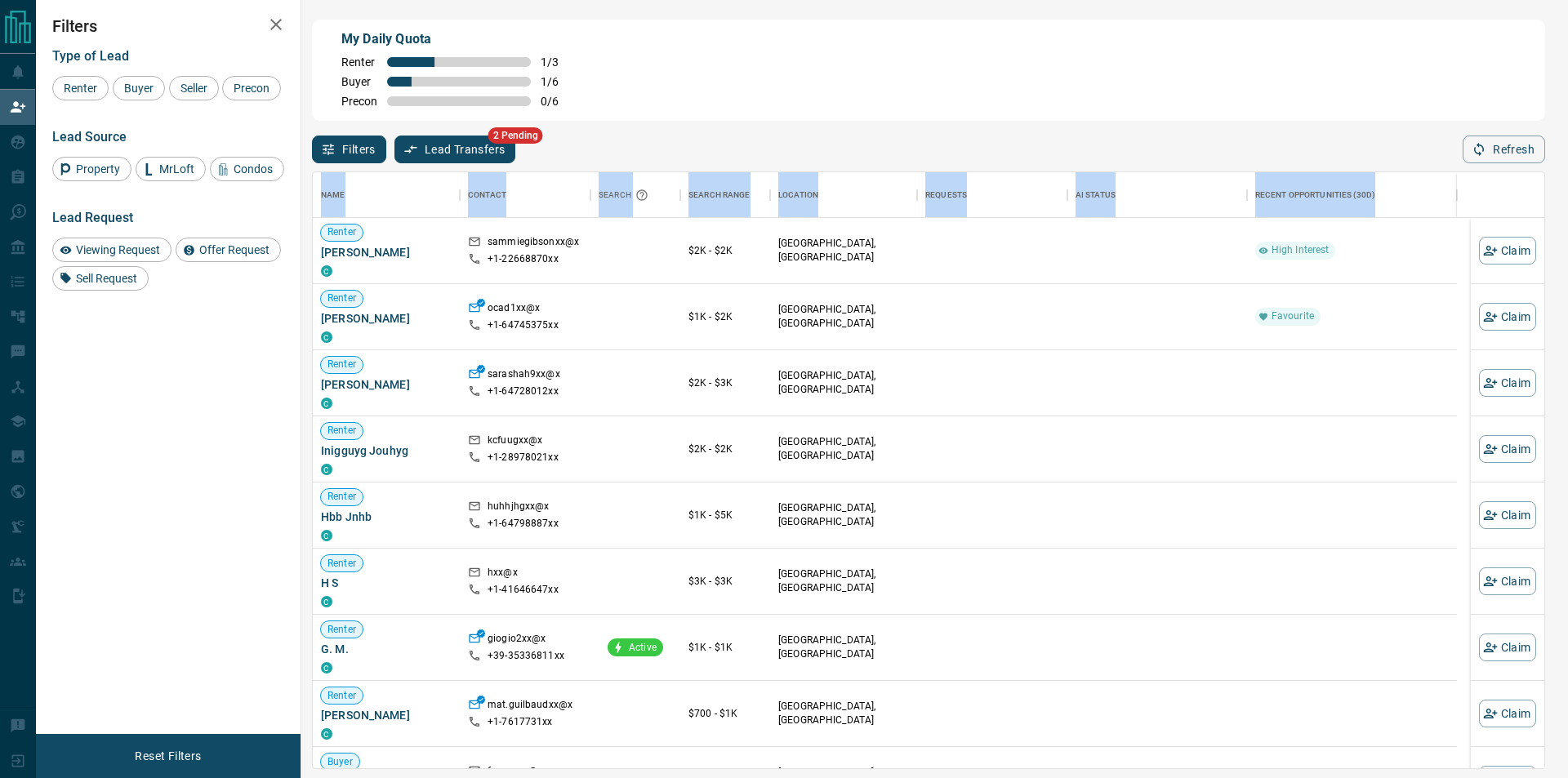
drag, startPoint x: 1465, startPoint y: 170, endPoint x: 1470, endPoint y: 130, distance: 40.3
click at [1467, 157] on div "Filters Lead Transfers 2 Pending Refresh" at bounding box center [928, 141] width 1234 height 42
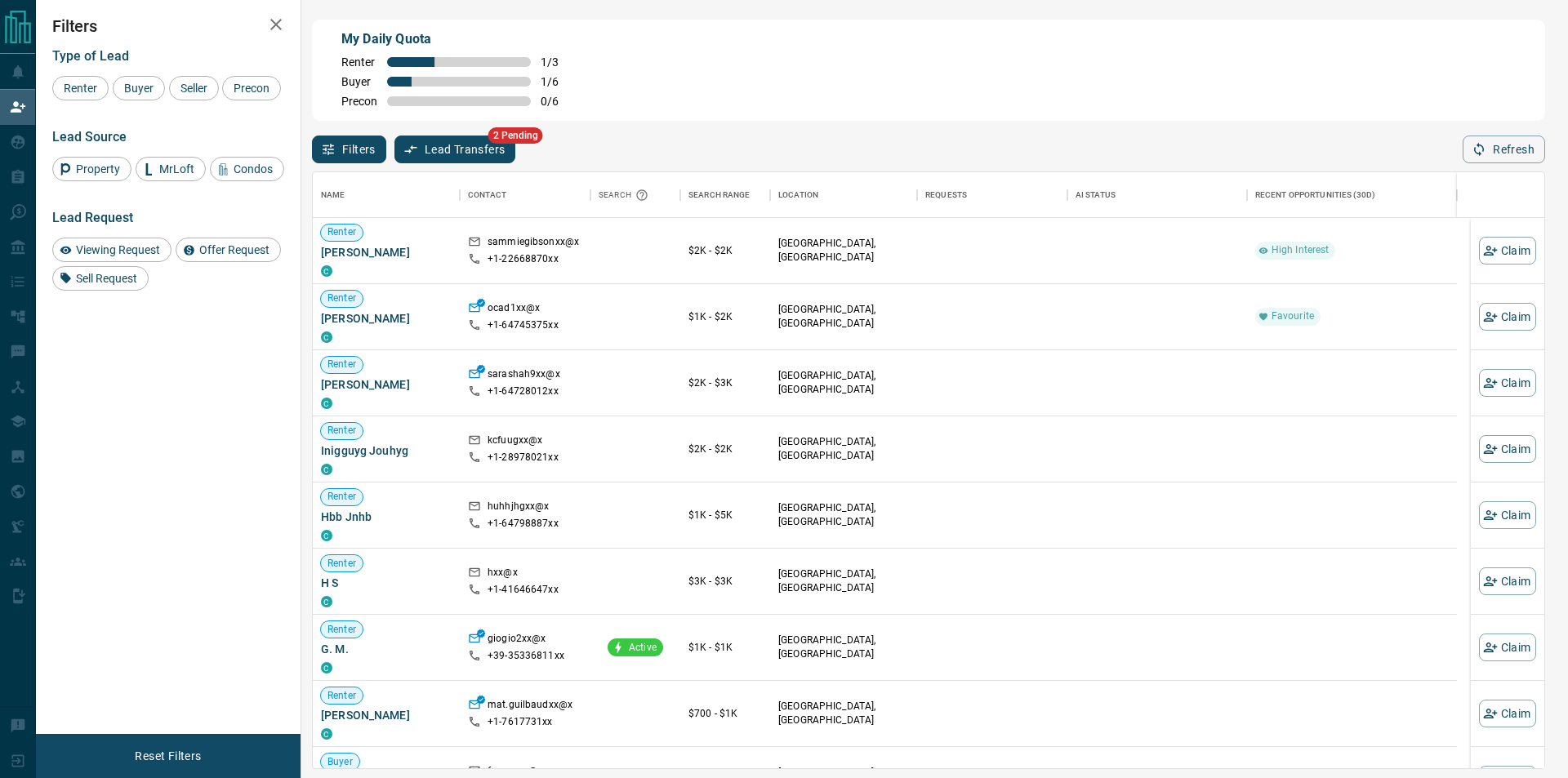
click at [1472, 130] on div "Filters Lead Transfers 2 Pending Refresh" at bounding box center [928, 141] width 1234 height 42
click at [1482, 153] on icon "button" at bounding box center [1479, 149] width 15 height 15
click at [1481, 153] on icon "button" at bounding box center [1479, 149] width 15 height 15
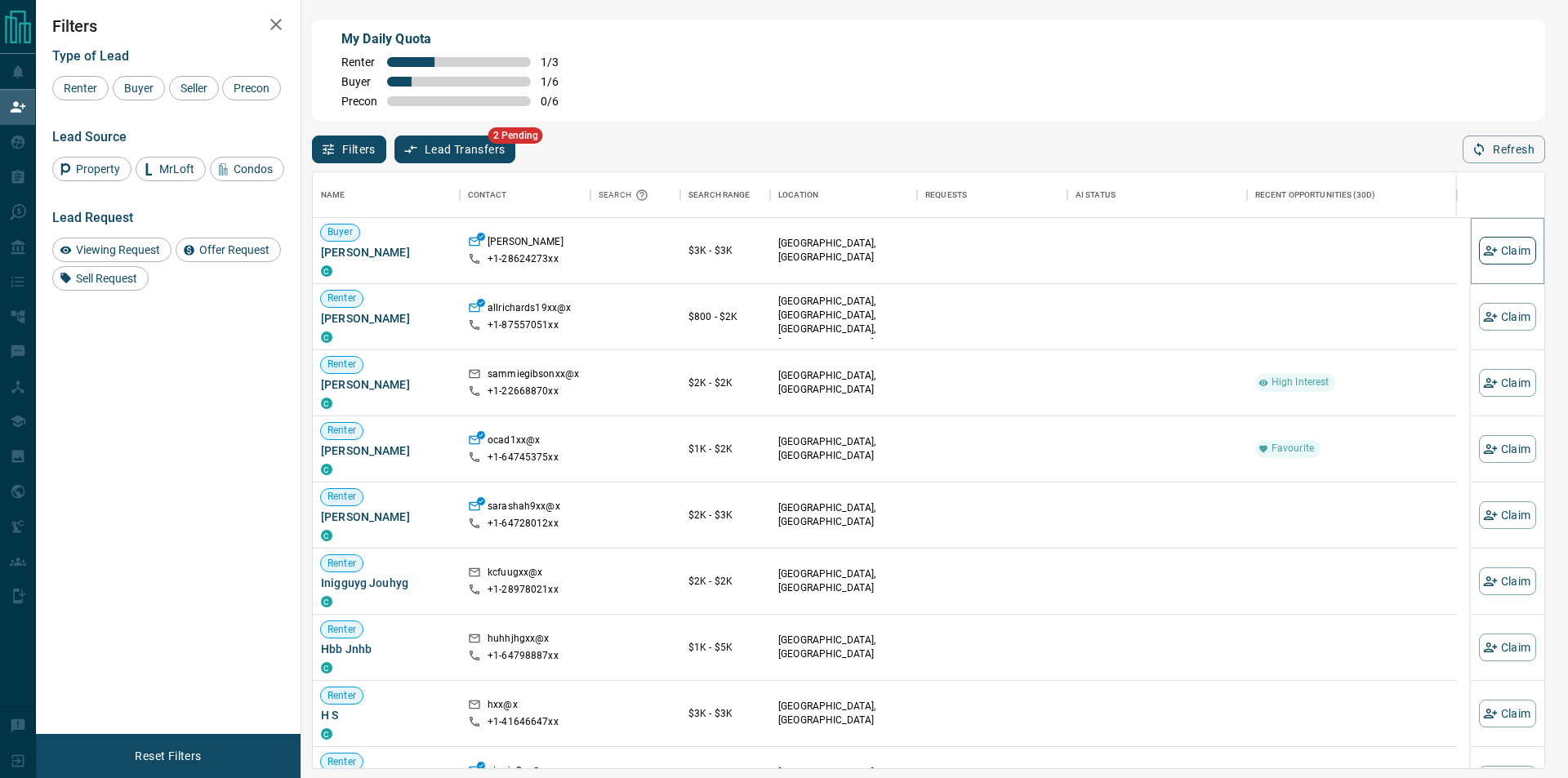
click at [1502, 243] on button "Claim" at bounding box center [1508, 250] width 57 height 28
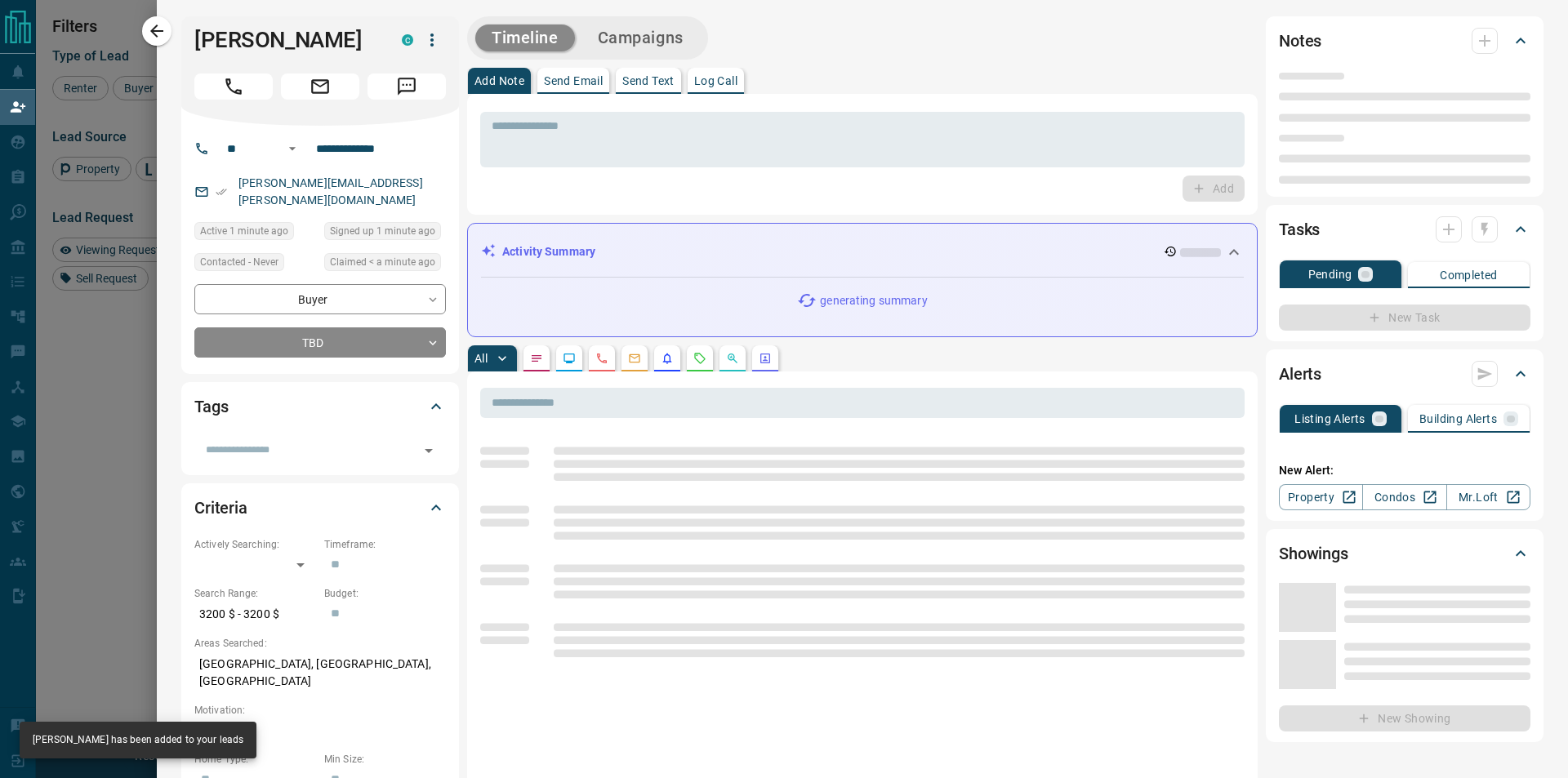
type input "**"
type input "**********"
type input "**"
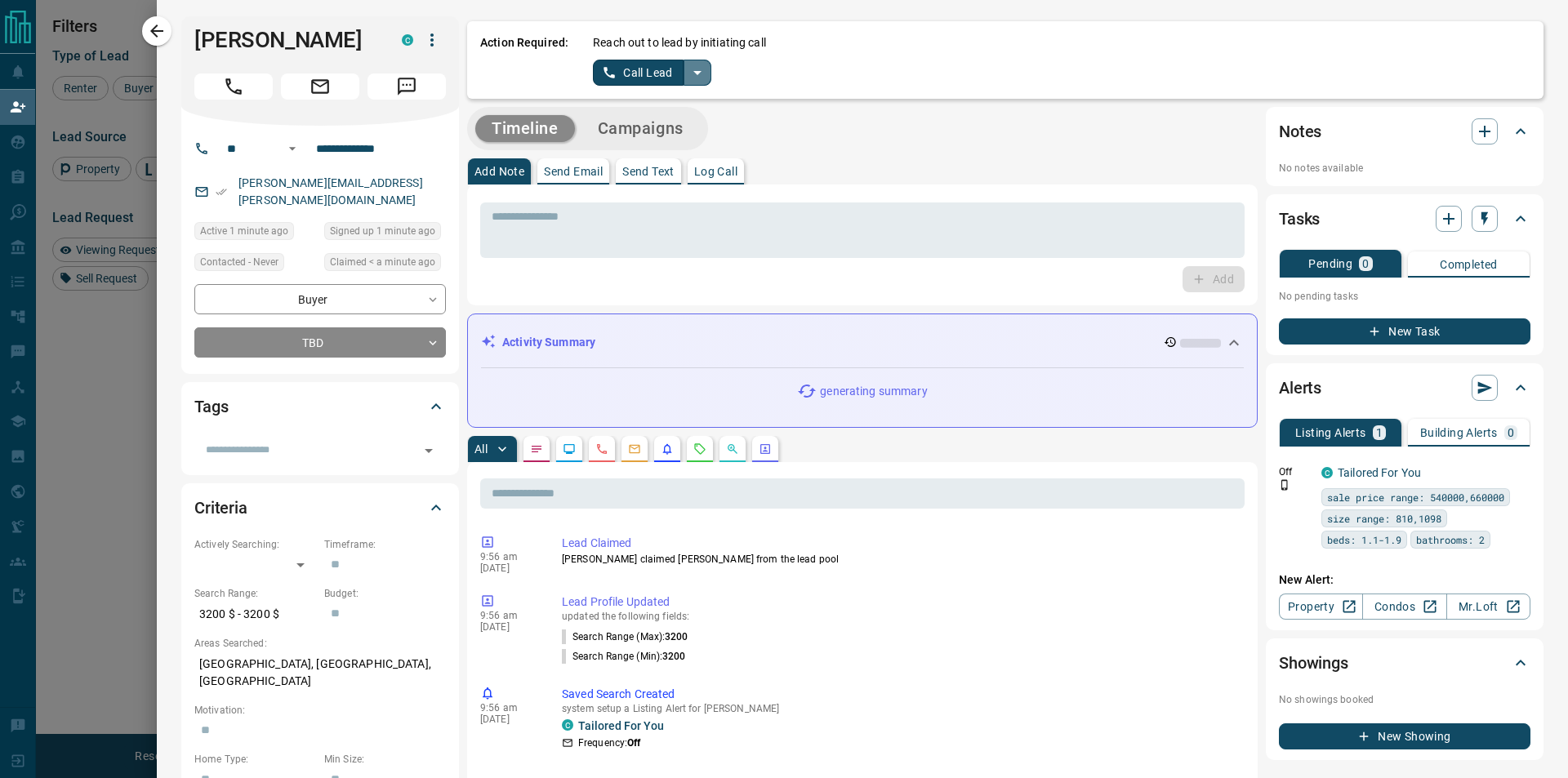
click at [693, 62] on button "split button" at bounding box center [697, 72] width 28 height 26
click at [633, 128] on li "Log Manual Call" at bounding box center [651, 129] width 100 height 24
click at [629, 49] on p "Reach out to lead by initiating call" at bounding box center [679, 43] width 173 height 17
click at [620, 65] on button "Log Manual Call" at bounding box center [647, 72] width 108 height 26
click at [593, 54] on div "Did you connect with the lead? Yes No" at bounding box center [1062, 59] width 938 height 51
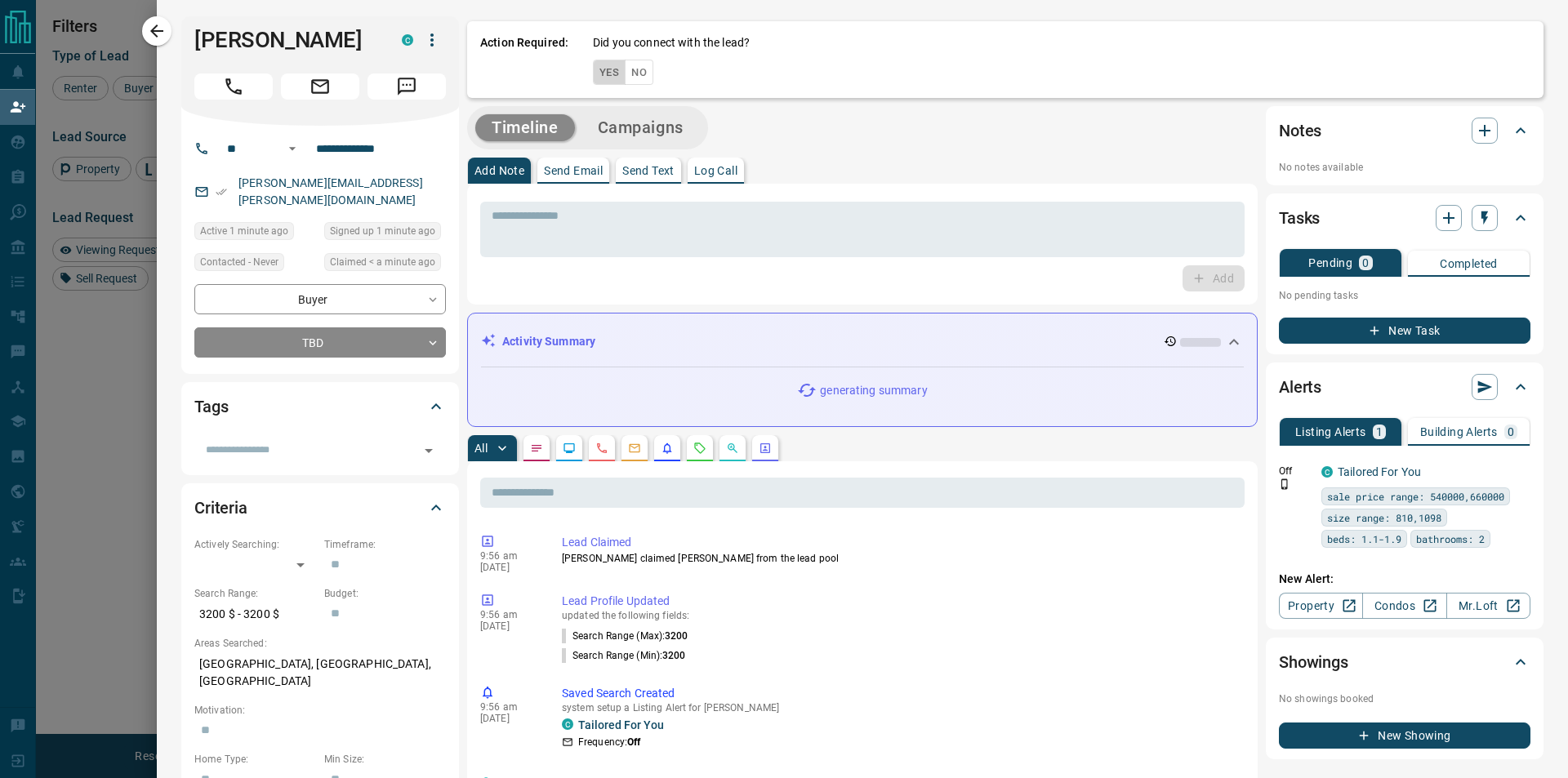
click at [605, 64] on button "Yes" at bounding box center [610, 71] width 33 height 25
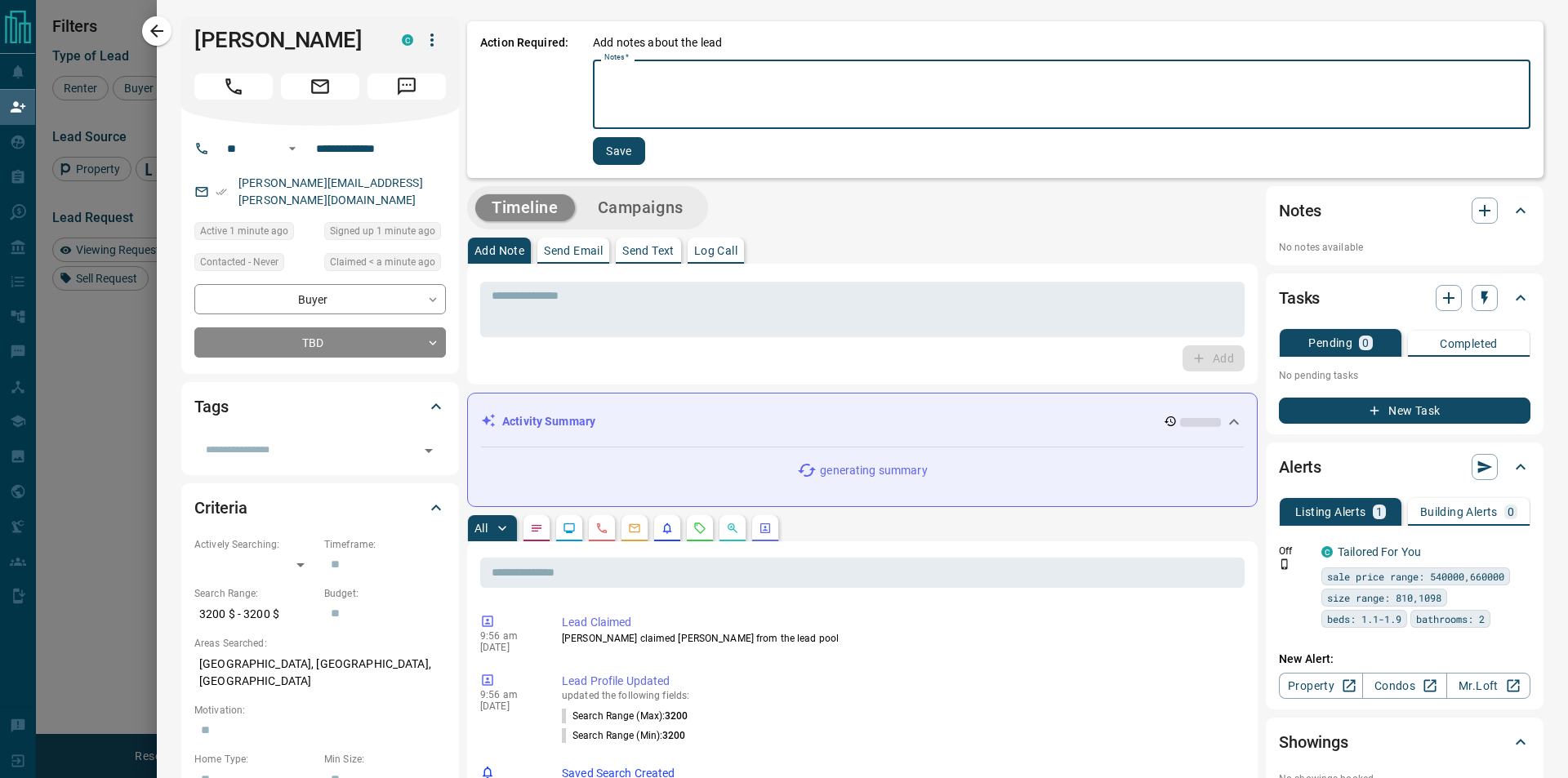
click at [611, 98] on textarea "Notes   *" at bounding box center [1062, 95] width 915 height 56
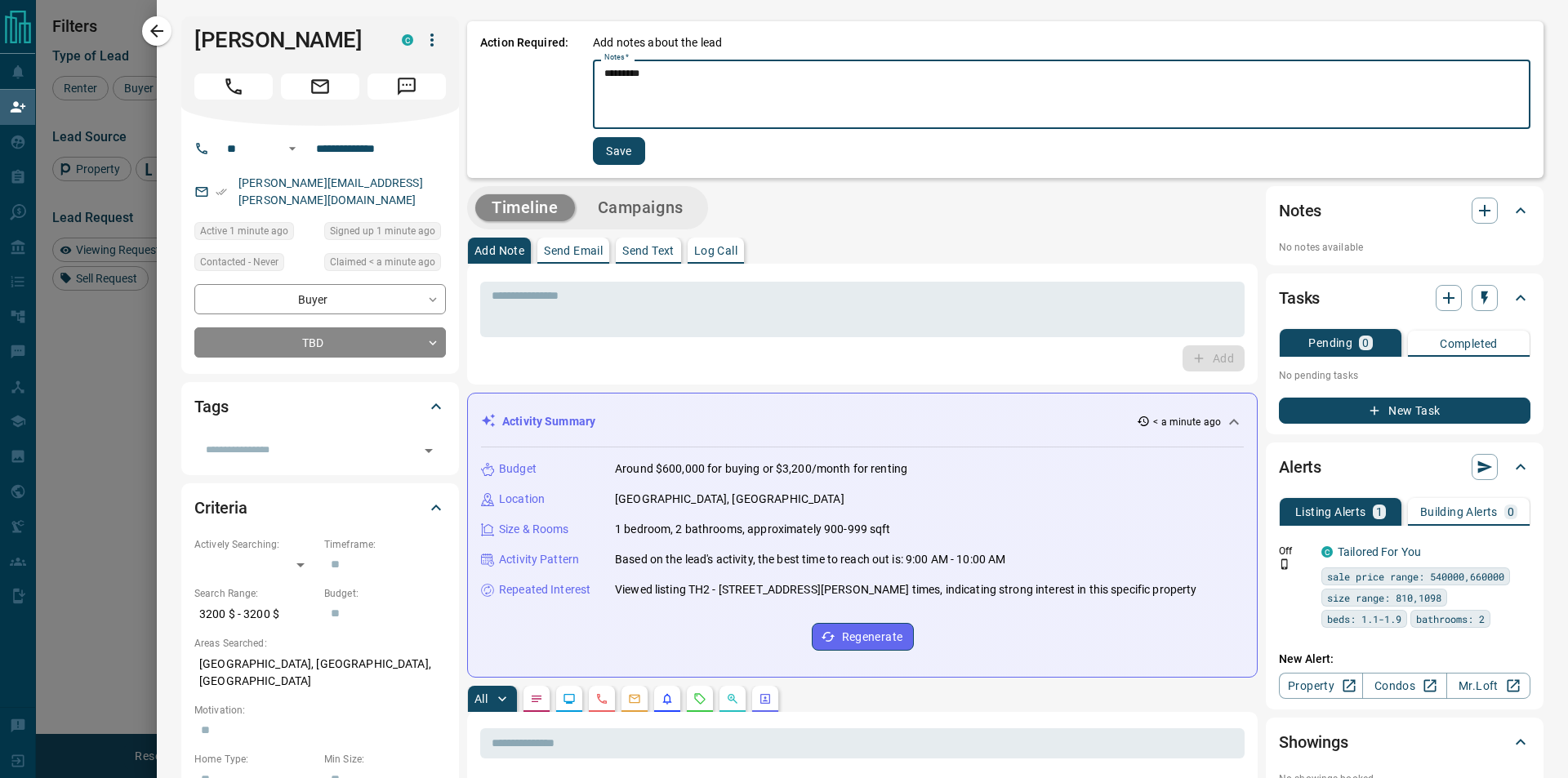
type textarea "*********"
click at [609, 147] on button "Save" at bounding box center [619, 151] width 53 height 28
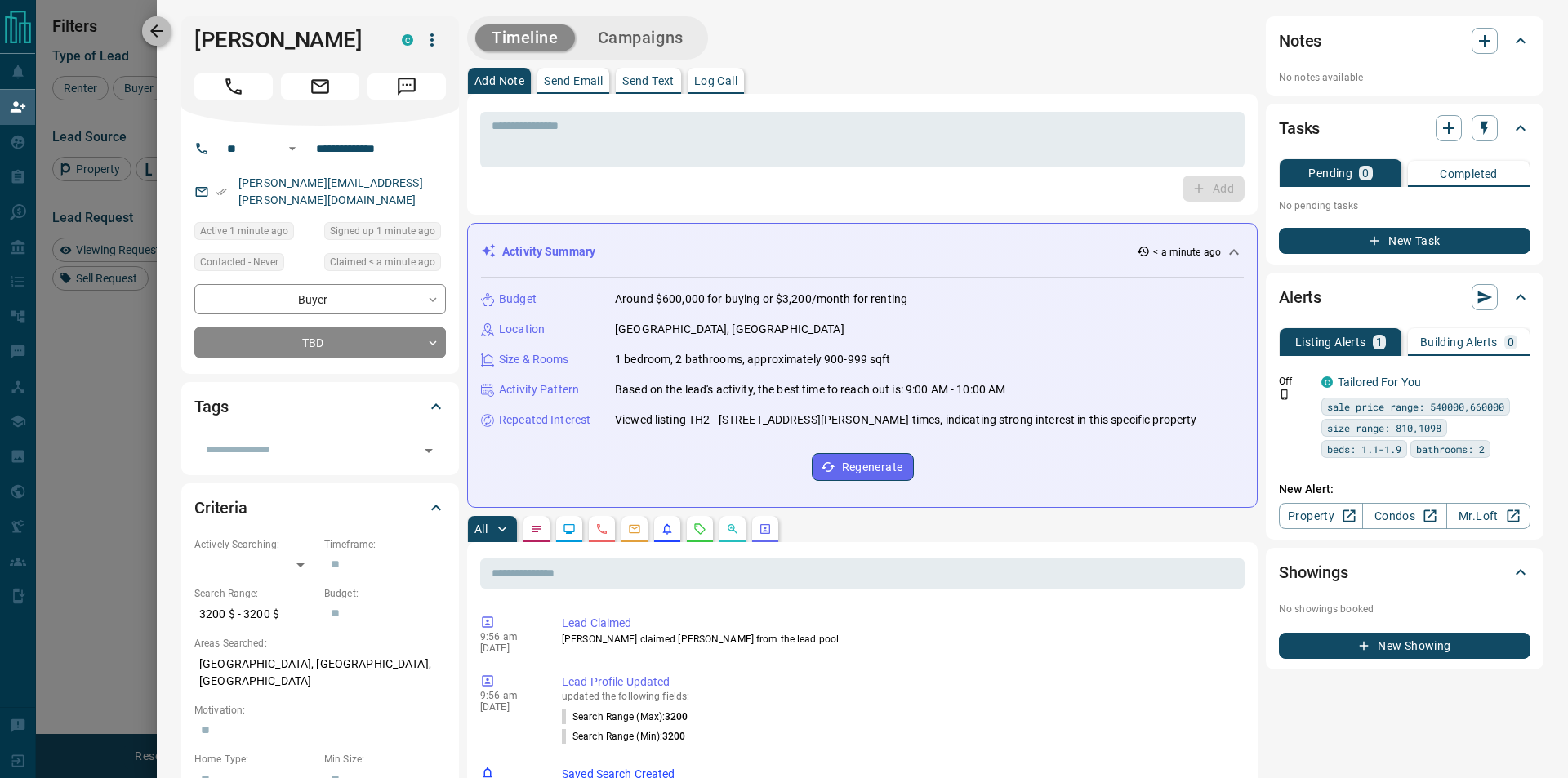
click at [152, 31] on icon "button" at bounding box center [157, 30] width 13 height 13
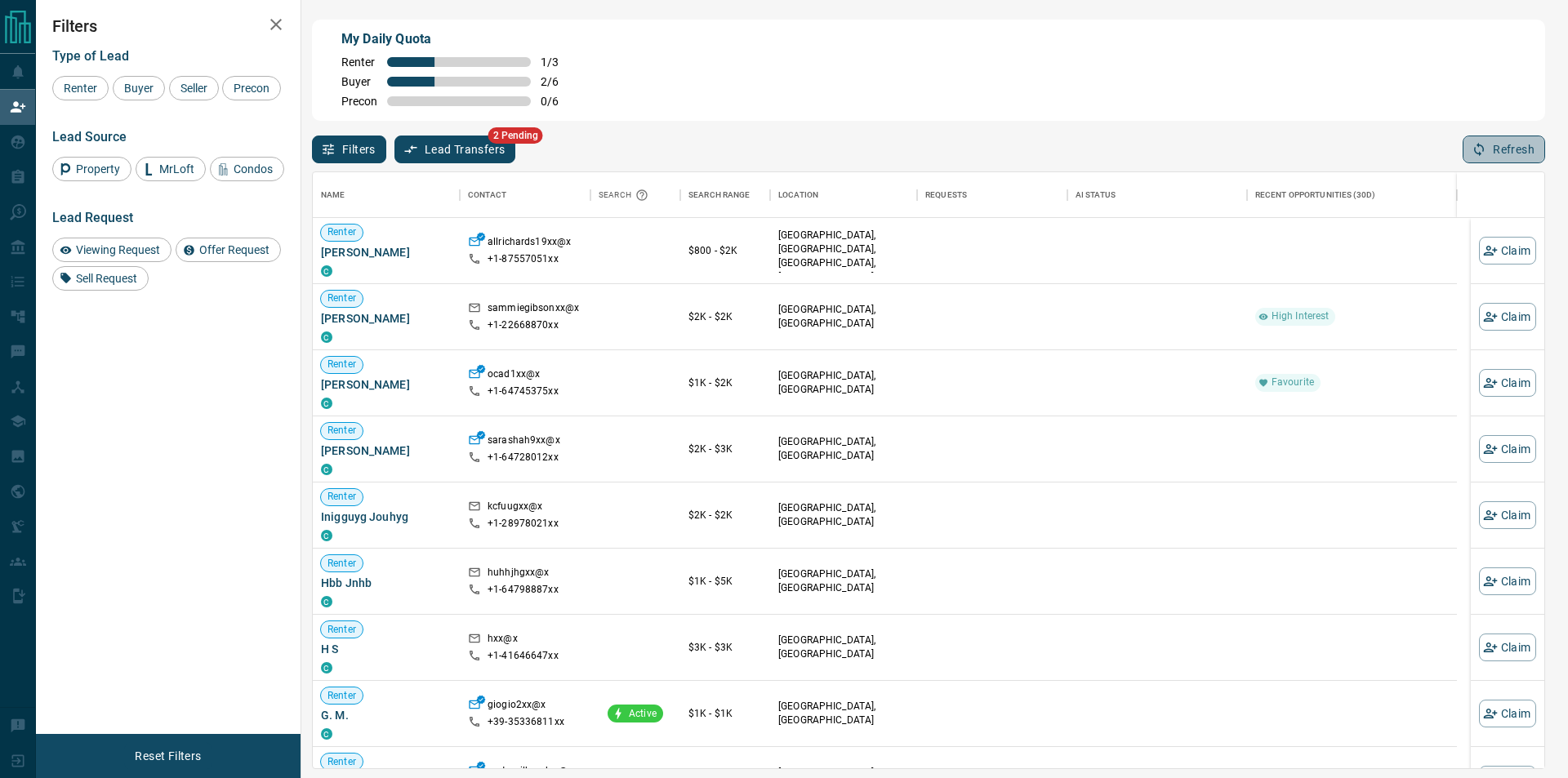
click at [1479, 151] on icon "button" at bounding box center [1479, 149] width 15 height 15
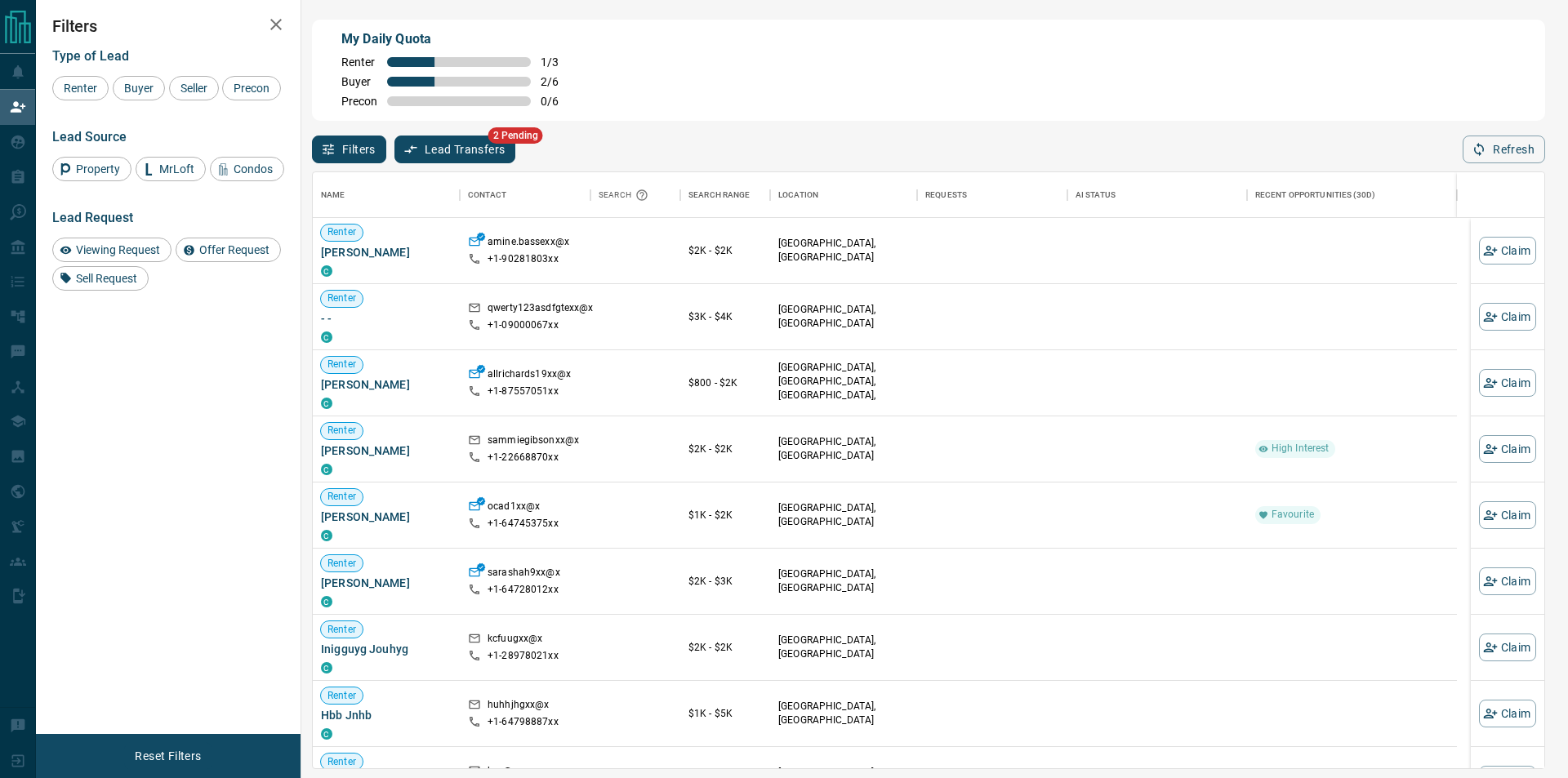
click at [1460, 139] on div "Filters Lead Transfers 2 Pending Refresh" at bounding box center [928, 141] width 1234 height 42
click at [1471, 144] on button "Refresh" at bounding box center [1504, 149] width 83 height 28
click at [1481, 151] on icon "button" at bounding box center [1479, 149] width 15 height 15
click at [1466, 153] on button "Refresh" at bounding box center [1504, 149] width 83 height 28
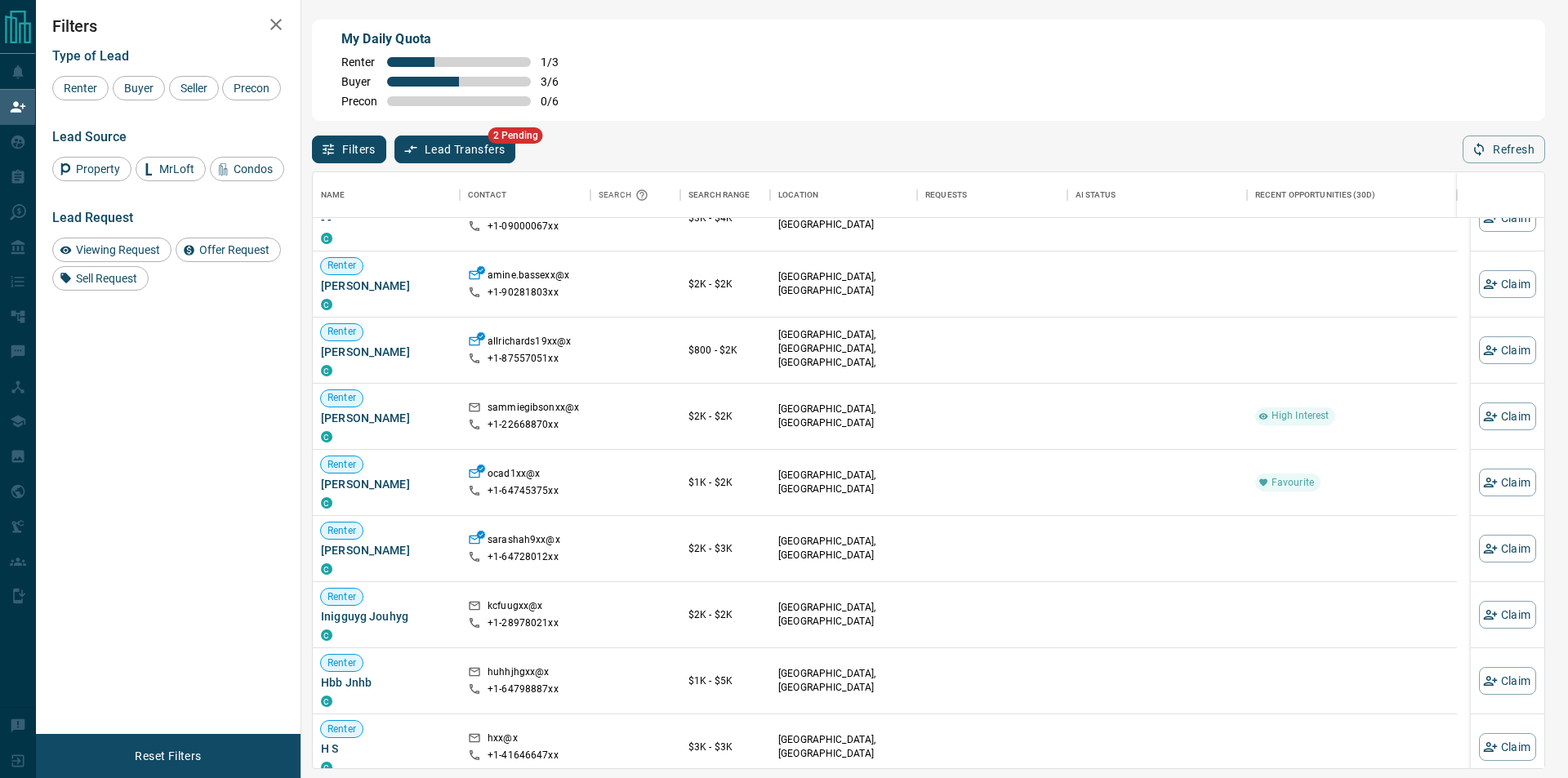
scroll to position [164, 0]
